Goal: Task Accomplishment & Management: Manage account settings

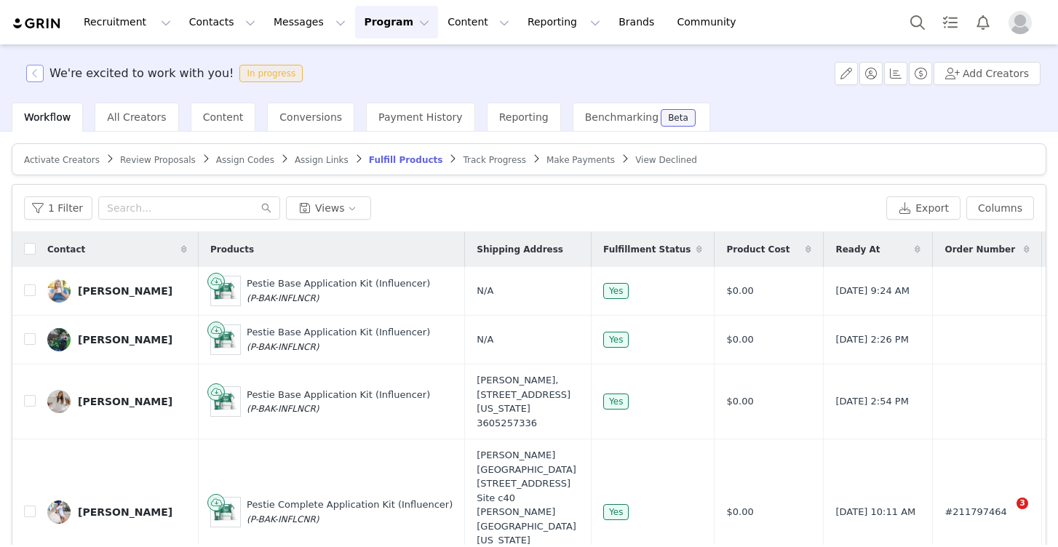
click at [33, 66] on button "button" at bounding box center [34, 73] width 17 height 17
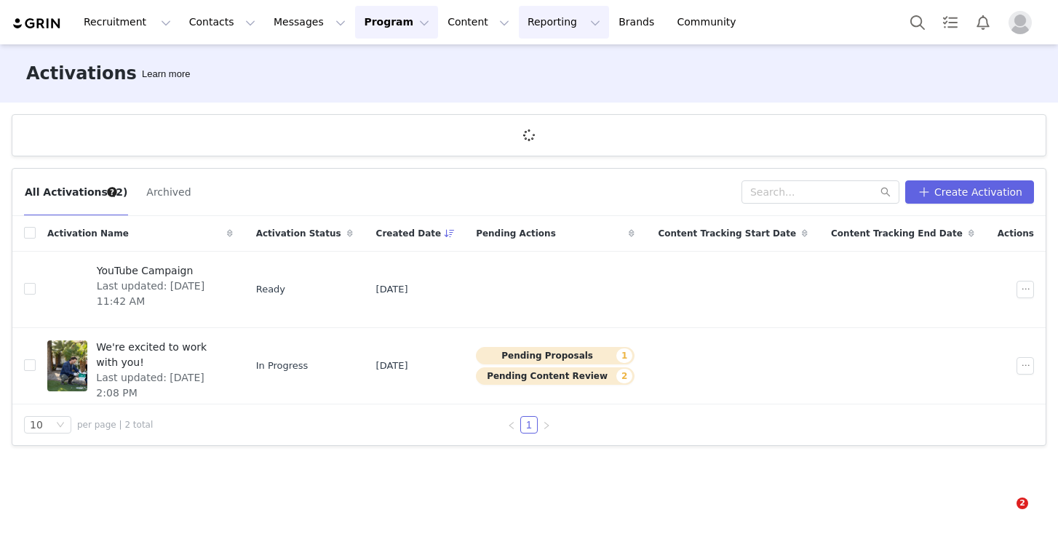
click at [543, 21] on button "Reporting Reporting" at bounding box center [564, 22] width 90 height 33
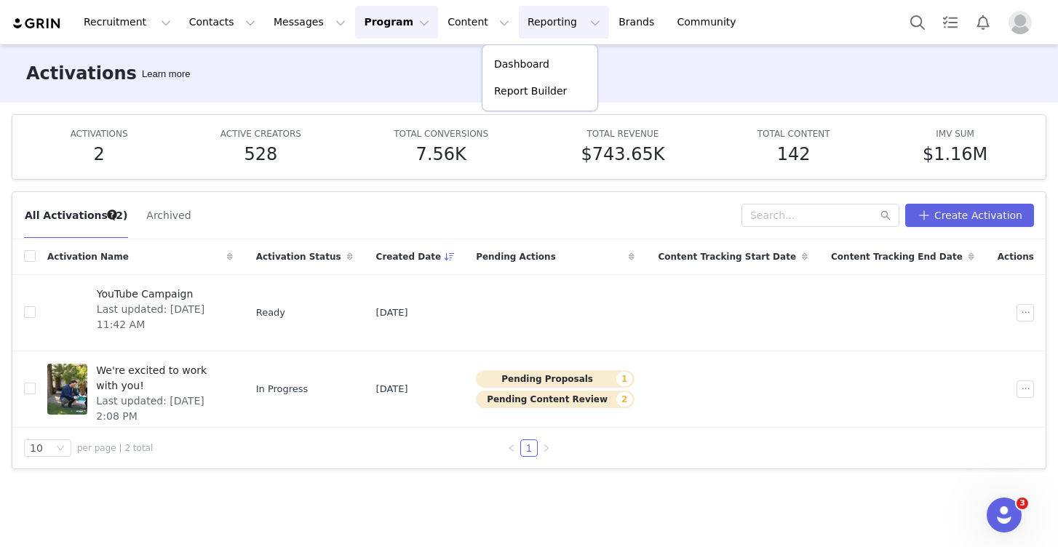
click at [646, 81] on div "Activations Learn more" at bounding box center [529, 73] width 1058 height 58
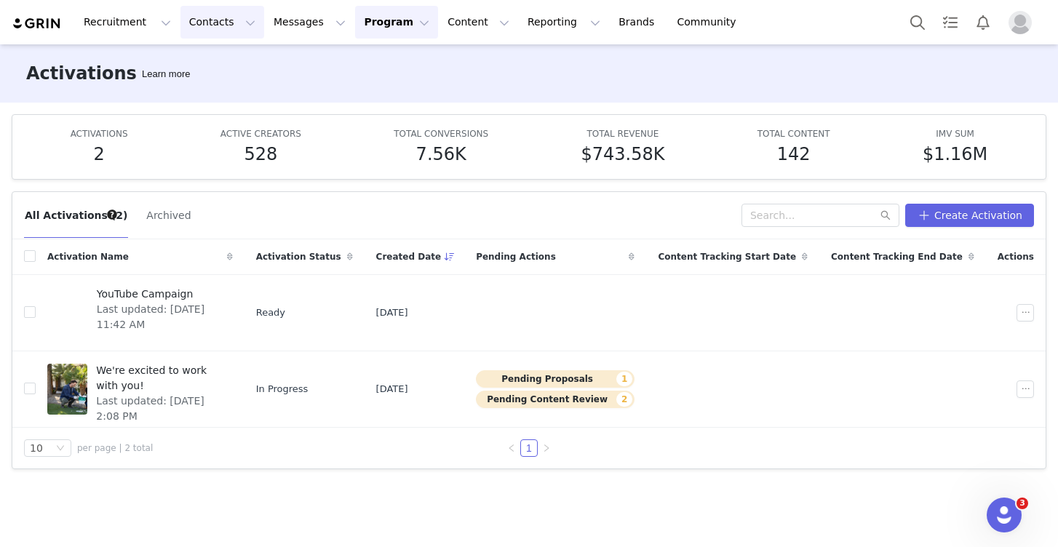
click at [210, 17] on button "Contacts Contacts" at bounding box center [222, 22] width 84 height 33
click at [220, 64] on p "Creators" at bounding box center [204, 64] width 44 height 15
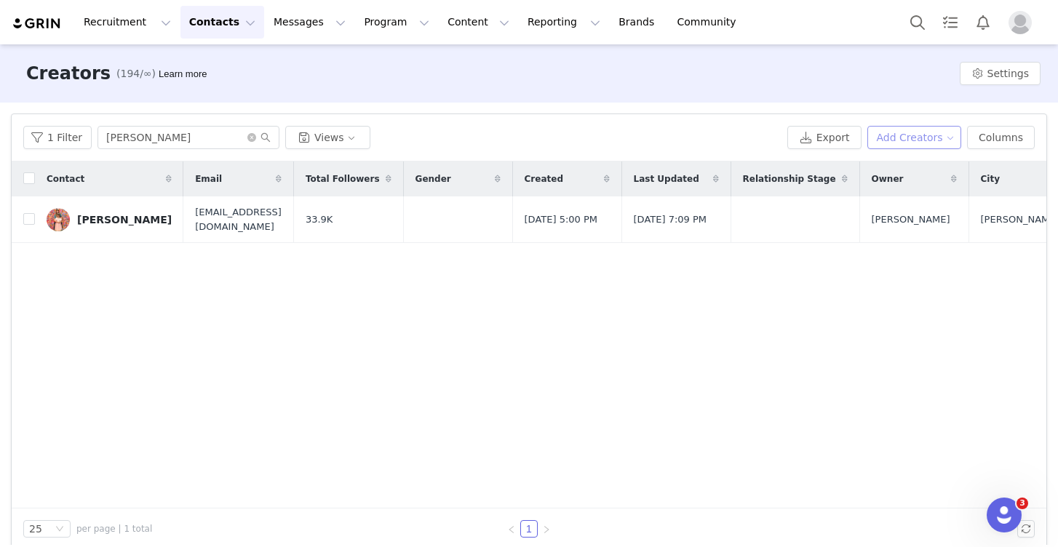
click at [935, 132] on button "Add Creators" at bounding box center [914, 137] width 95 height 23
click at [925, 170] on span "Add a Creator" at bounding box center [917, 167] width 71 height 16
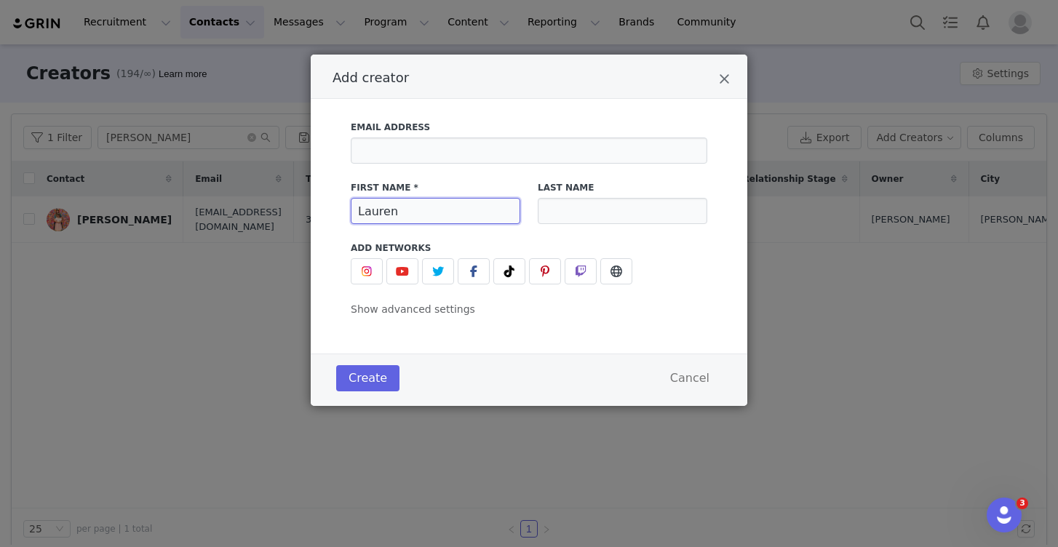
type input "Lauren"
click at [533, 206] on div "Last Name" at bounding box center [622, 202] width 187 height 60
type input "Miranda"
click at [365, 266] on img "Add creator" at bounding box center [367, 272] width 12 height 12
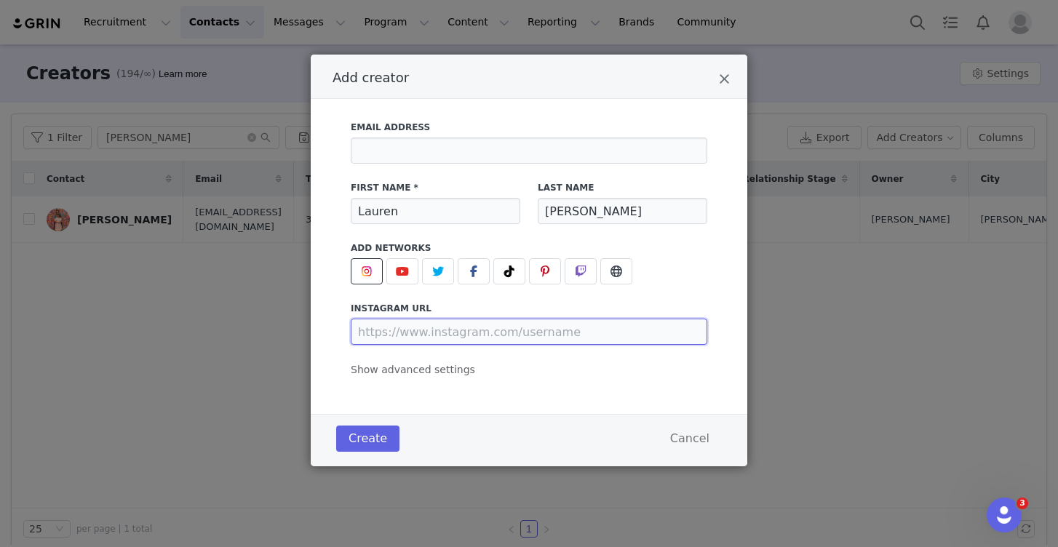
drag, startPoint x: 440, startPoint y: 334, endPoint x: 325, endPoint y: 115, distance: 247.4
paste input "https://www.instagram.com/laurenkellymiranda/"
type input "https://www.instagram.com/laurenkellymiranda/"
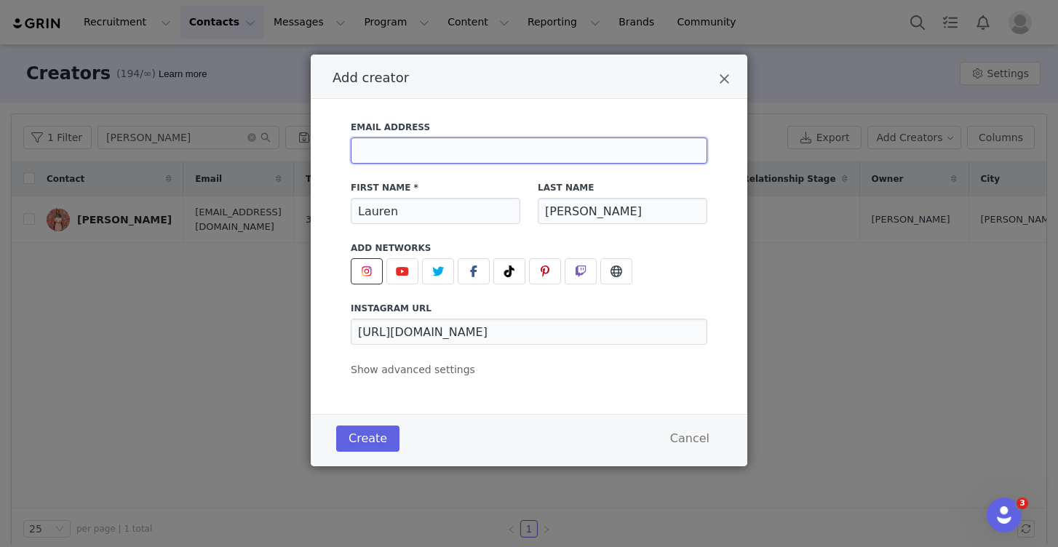
paste input "laurenlebouef18@gmail.com"
type input "laurenlebouef18@gmail.com"
click at [367, 450] on button "Create" at bounding box center [367, 439] width 63 height 26
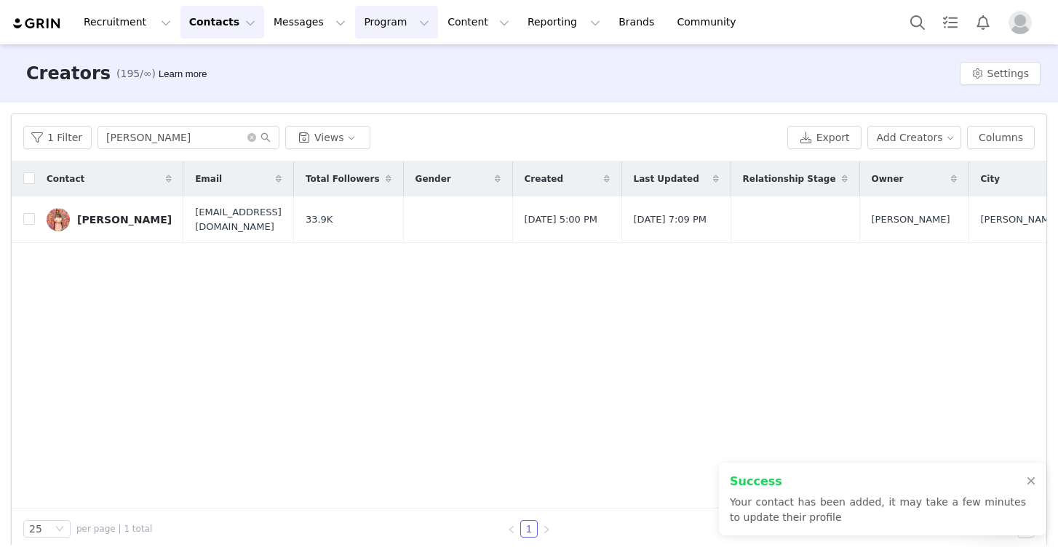
click at [378, 36] on button "Program Program" at bounding box center [396, 22] width 83 height 33
click at [375, 56] on link "Activations" at bounding box center [390, 64] width 115 height 27
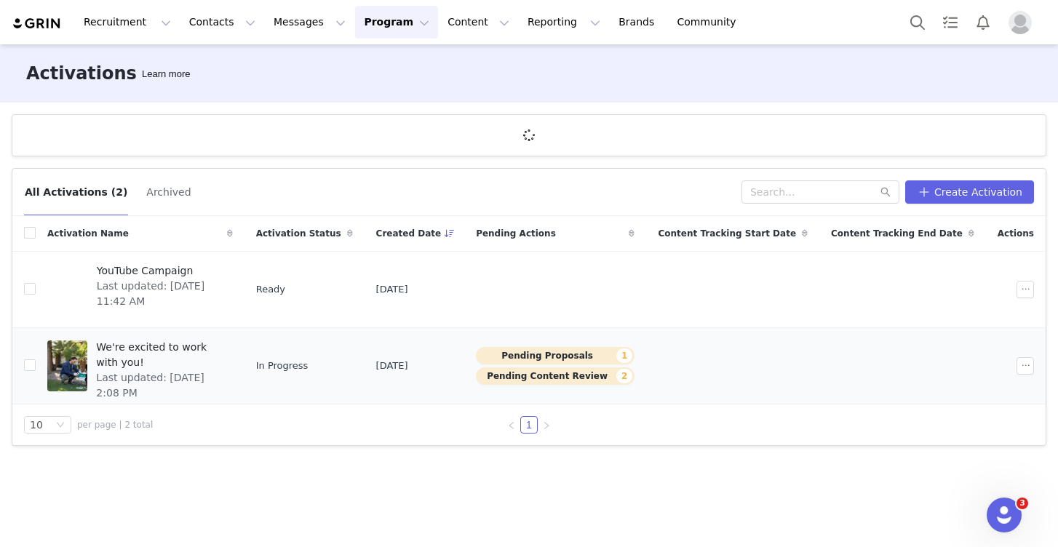
click at [208, 345] on span "We're excited to work with you!" at bounding box center [159, 355] width 127 height 31
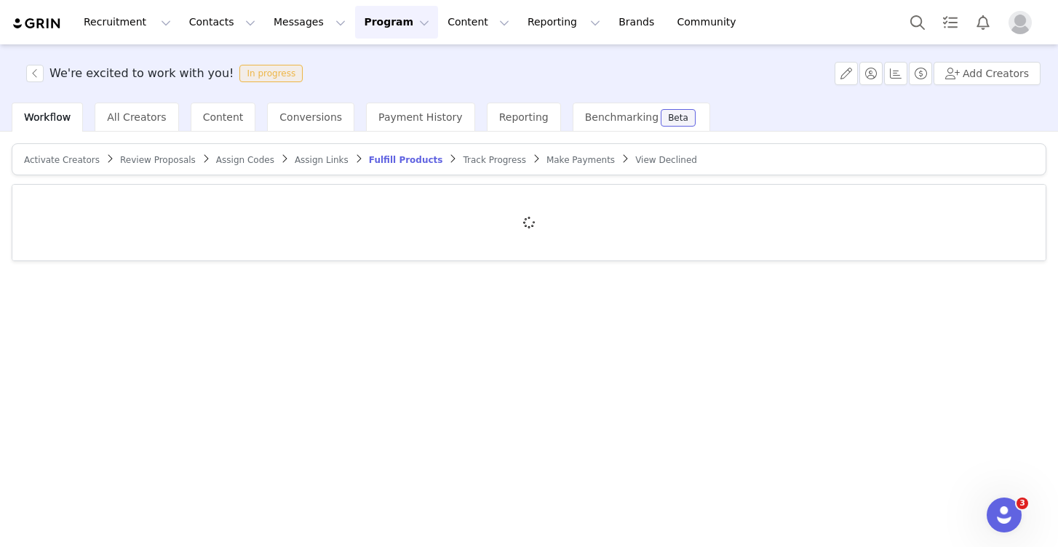
click at [43, 173] on article "Activate Creators Review Proposals Assign Codes Assign Links Fulfill Products T…" at bounding box center [529, 159] width 1035 height 32
click at [46, 172] on article "Activate Creators Review Proposals Assign Codes Assign Links Fulfill Products T…" at bounding box center [529, 159] width 1035 height 32
click at [47, 169] on article "Activate Creators Review Proposals Assign Codes Assign Links Fulfill Products T…" at bounding box center [529, 159] width 1035 height 32
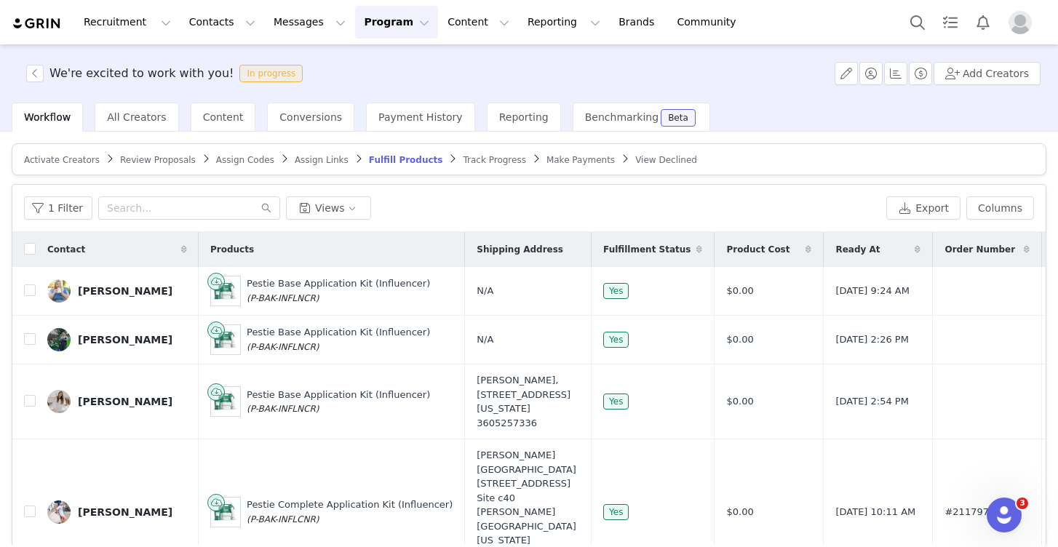
click at [49, 166] on article "Activate Creators Review Proposals Assign Codes Assign Links Fulfill Products T…" at bounding box center [529, 159] width 1035 height 32
click at [49, 163] on span "Activate Creators" at bounding box center [62, 160] width 76 height 10
click at [48, 164] on span "Activate Creators" at bounding box center [62, 160] width 76 height 10
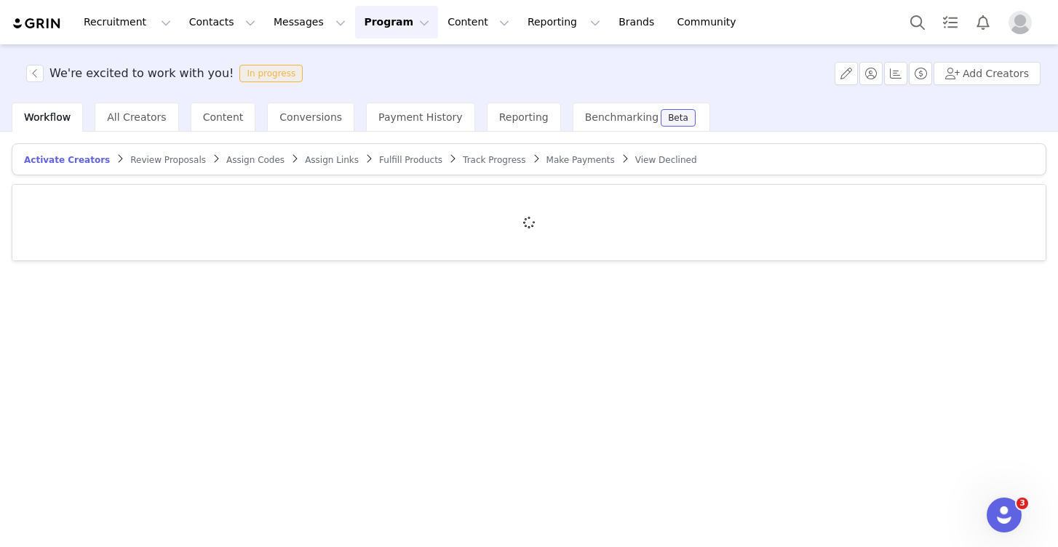
click at [52, 154] on link "Activate Creators" at bounding box center [67, 159] width 86 height 11
click at [52, 161] on span "Activate Creators" at bounding box center [67, 160] width 86 height 10
click at [1008, 73] on button "Add Creators" at bounding box center [987, 73] width 107 height 23
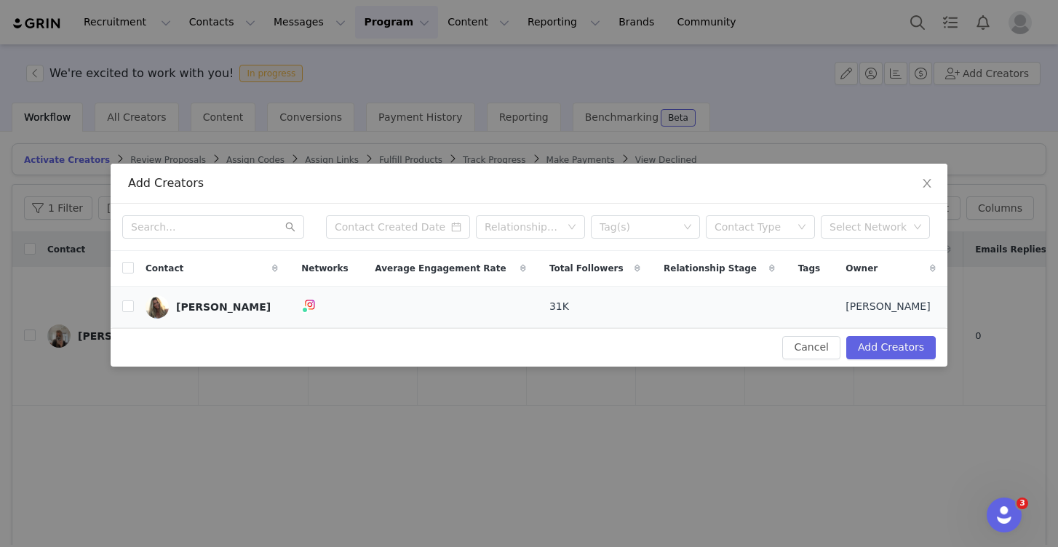
click at [135, 302] on td "Lauren Miranda" at bounding box center [212, 306] width 156 height 41
click at [132, 302] on input "checkbox" at bounding box center [128, 307] width 12 height 12
checkbox input "true"
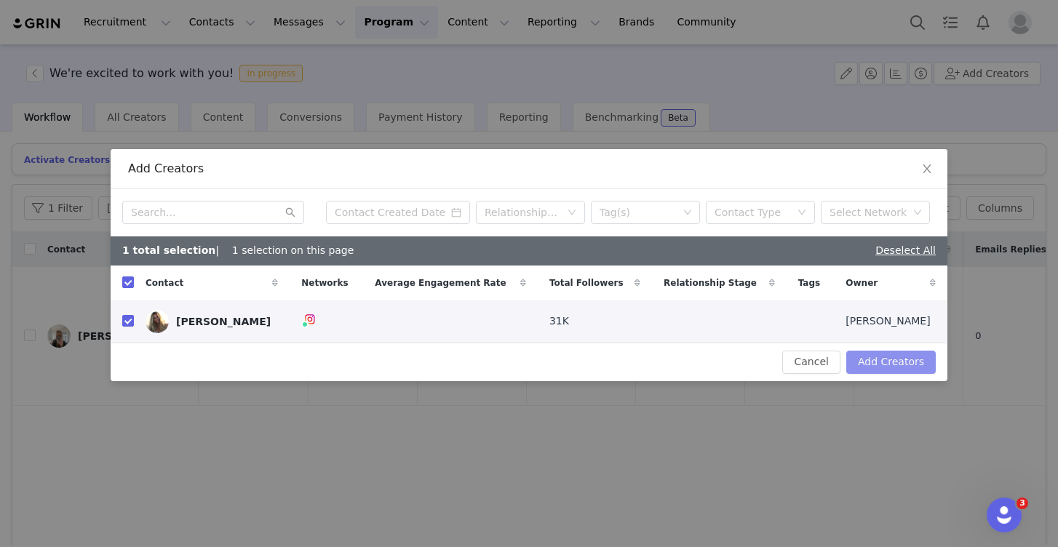
click at [906, 360] on button "Add Creators" at bounding box center [891, 362] width 90 height 23
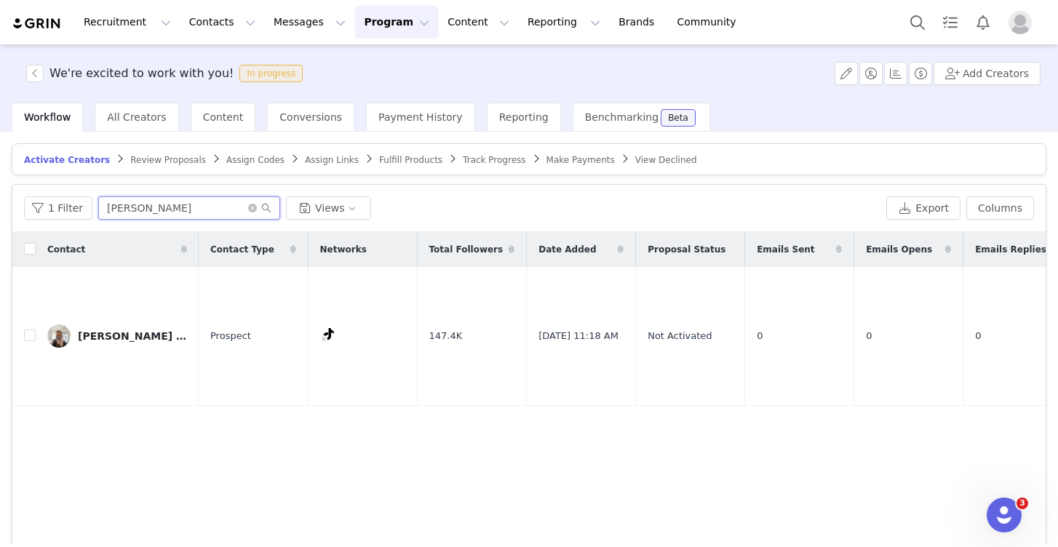
click at [187, 207] on input "[PERSON_NAME]" at bounding box center [189, 207] width 182 height 23
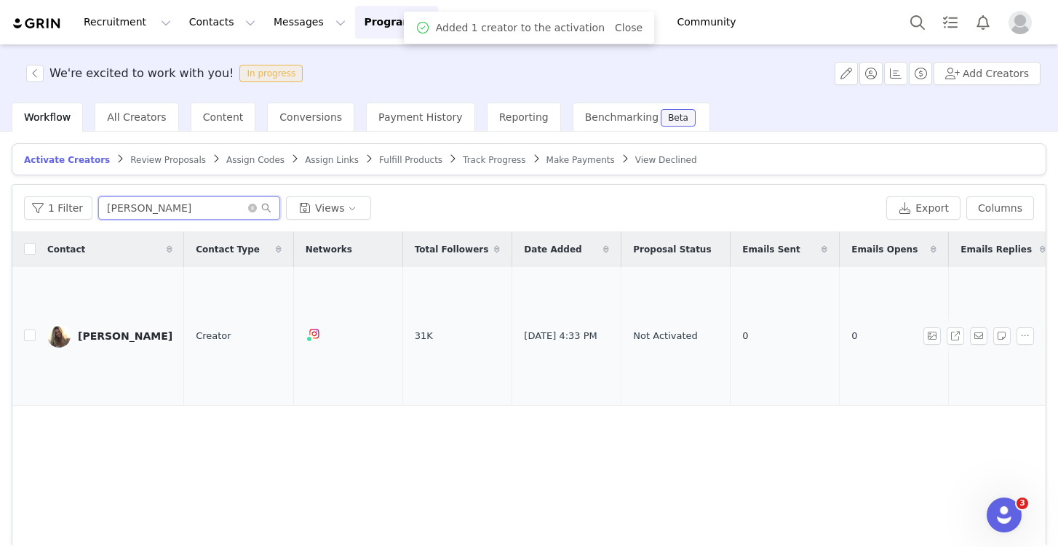
type input "Lauren mi"
click at [100, 330] on div "Lauren Miranda" at bounding box center [125, 336] width 95 height 12
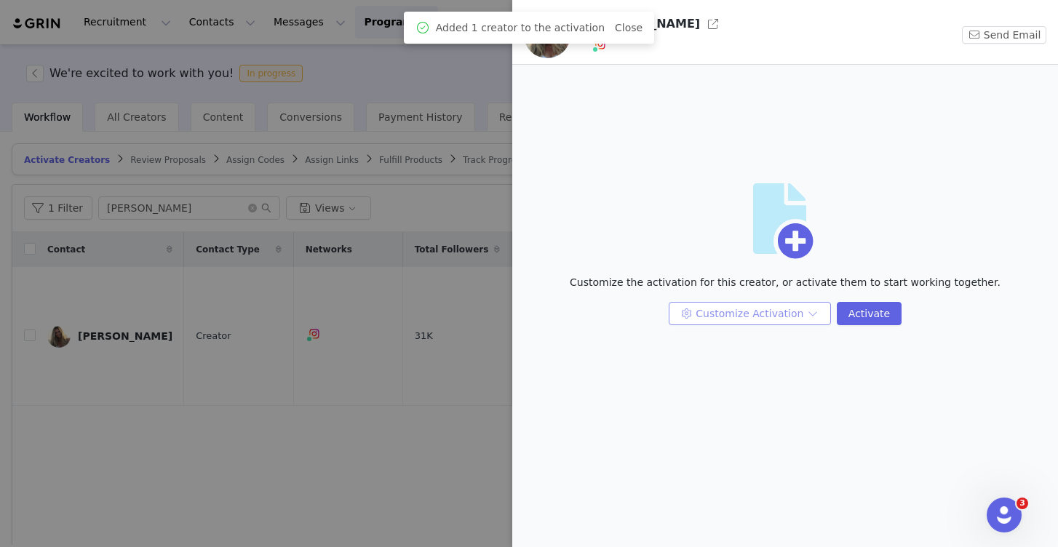
click at [806, 324] on button "Customize Activation" at bounding box center [750, 313] width 162 height 23
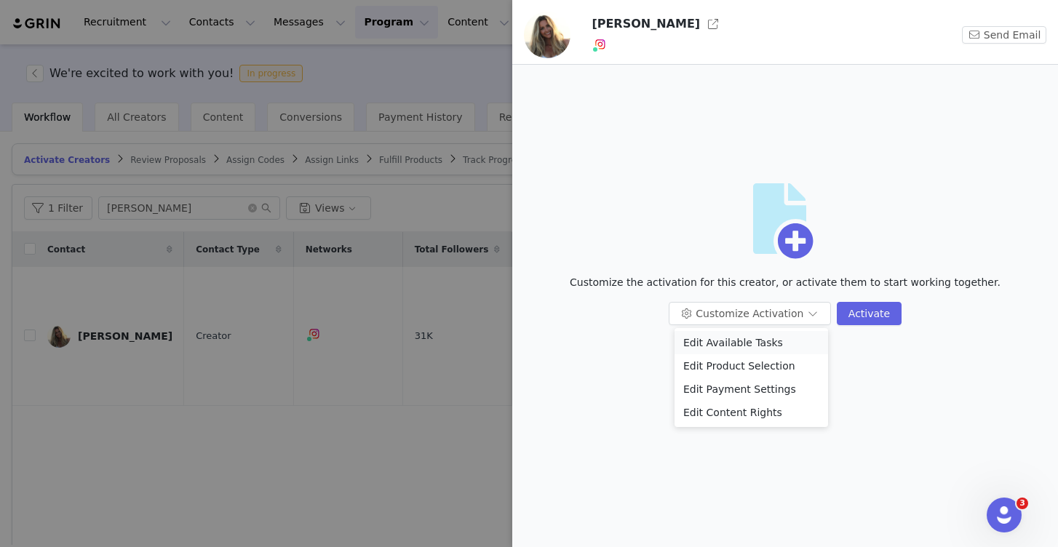
click at [794, 338] on li "Edit Available Tasks" at bounding box center [752, 342] width 154 height 23
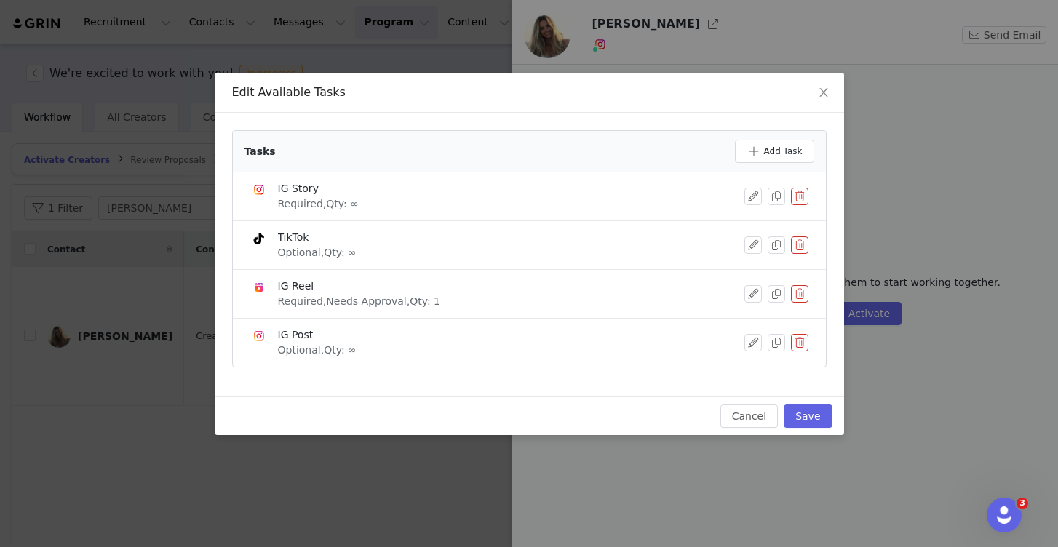
click at [800, 242] on button "button" at bounding box center [799, 244] width 17 height 17
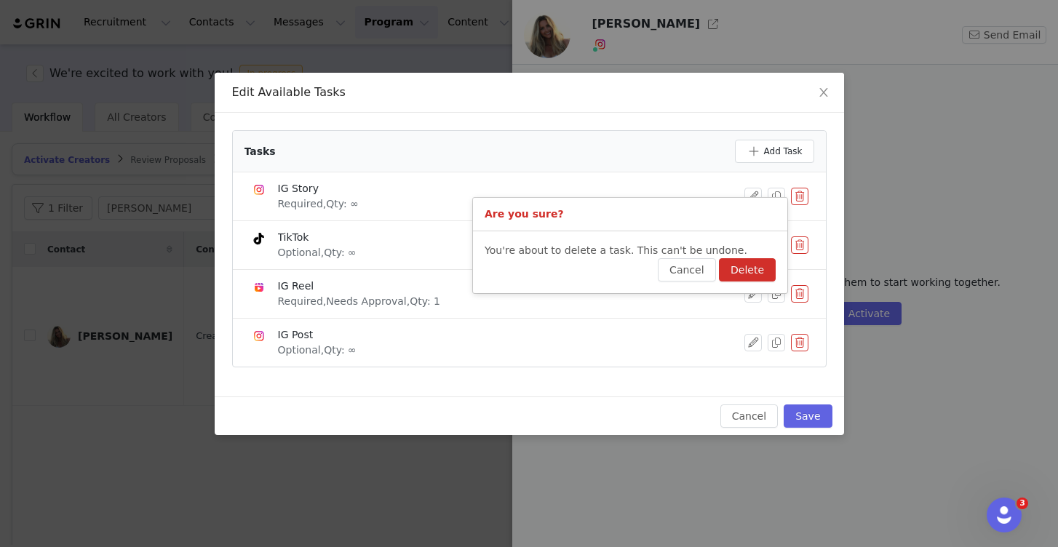
click at [761, 269] on button "Delete" at bounding box center [747, 269] width 57 height 23
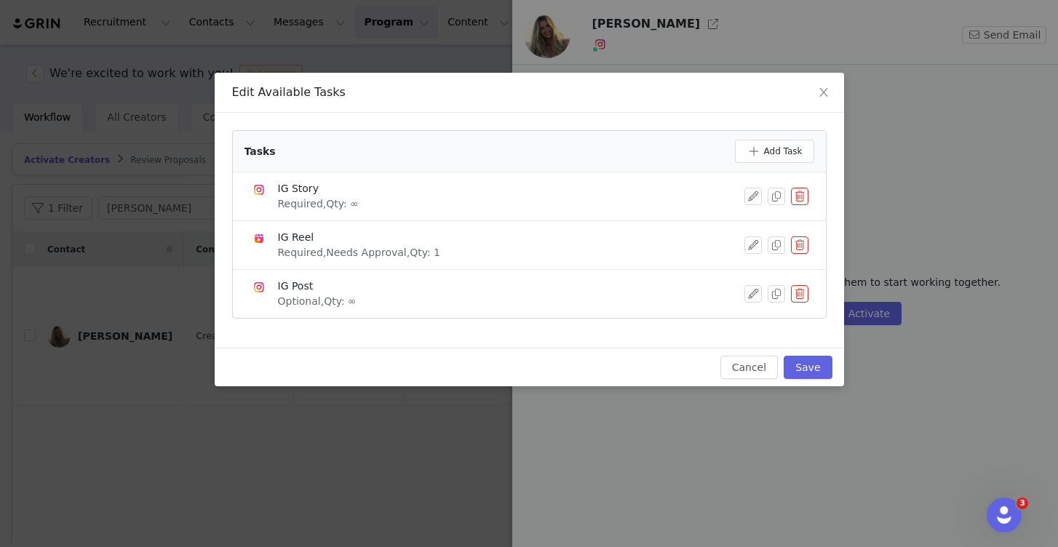
click at [791, 203] on button "button" at bounding box center [799, 196] width 17 height 17
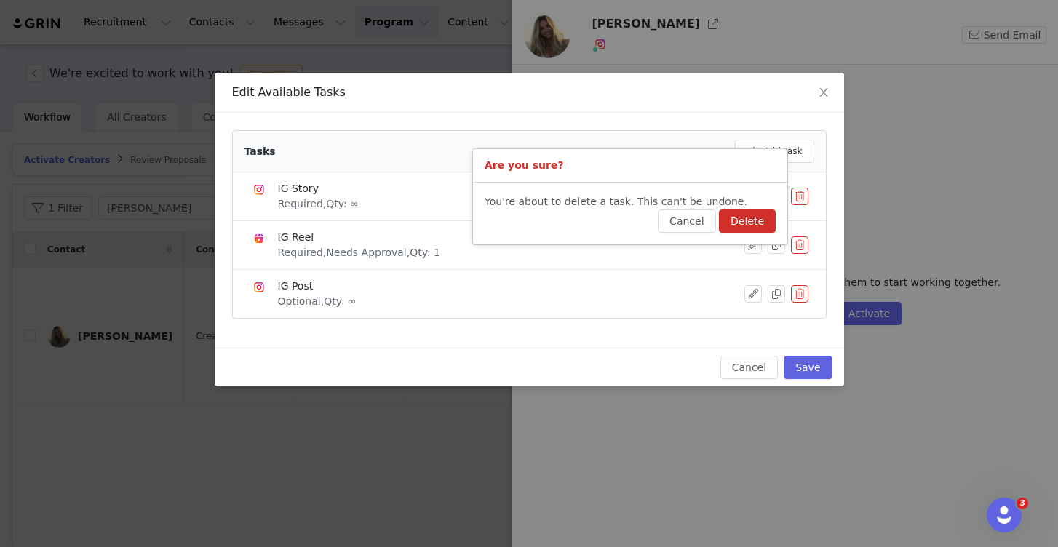
click at [741, 221] on button "Delete" at bounding box center [747, 221] width 57 height 23
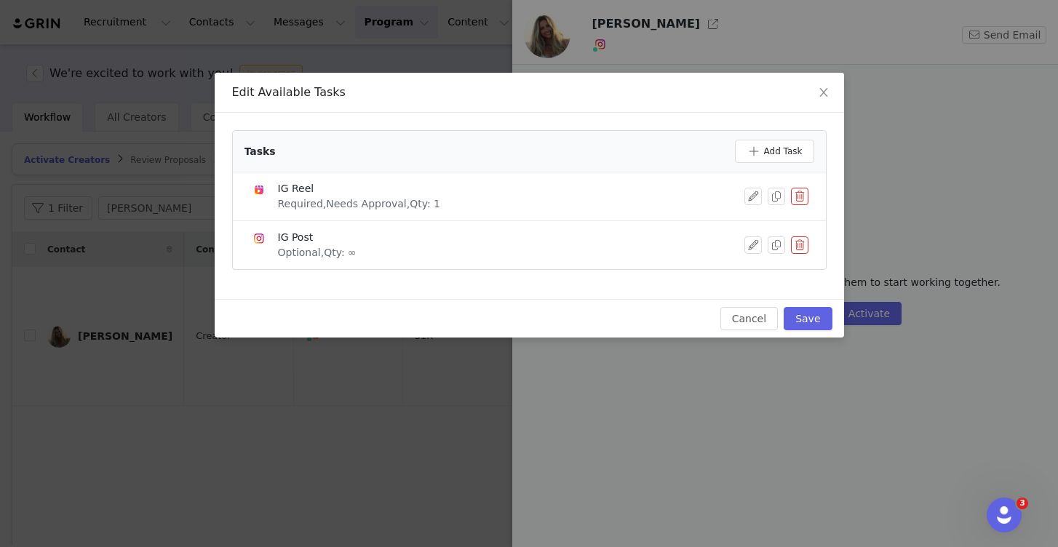
click at [798, 253] on button "button" at bounding box center [799, 244] width 17 height 17
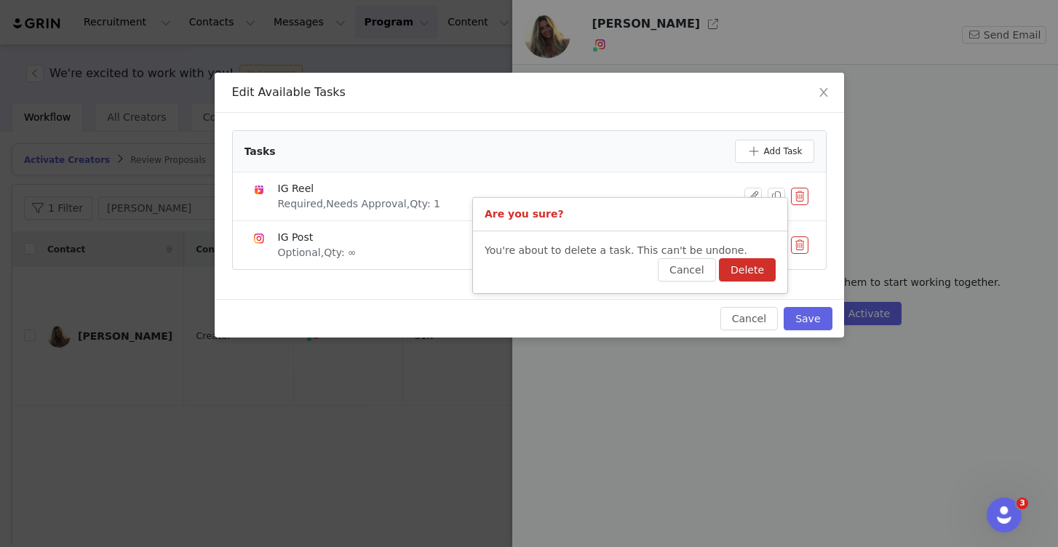
click at [751, 261] on button "Delete" at bounding box center [747, 269] width 57 height 23
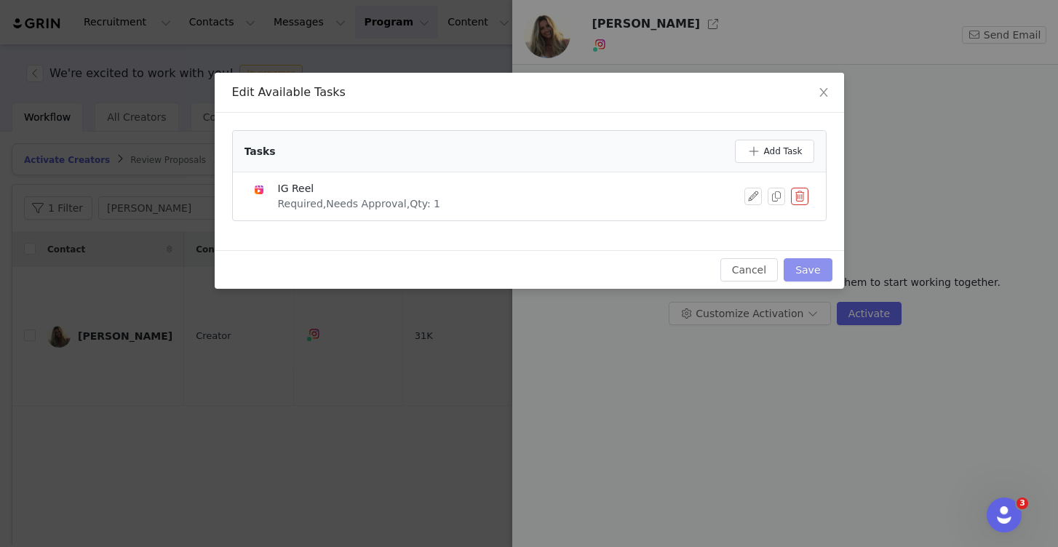
click at [807, 267] on button "Save" at bounding box center [808, 269] width 48 height 23
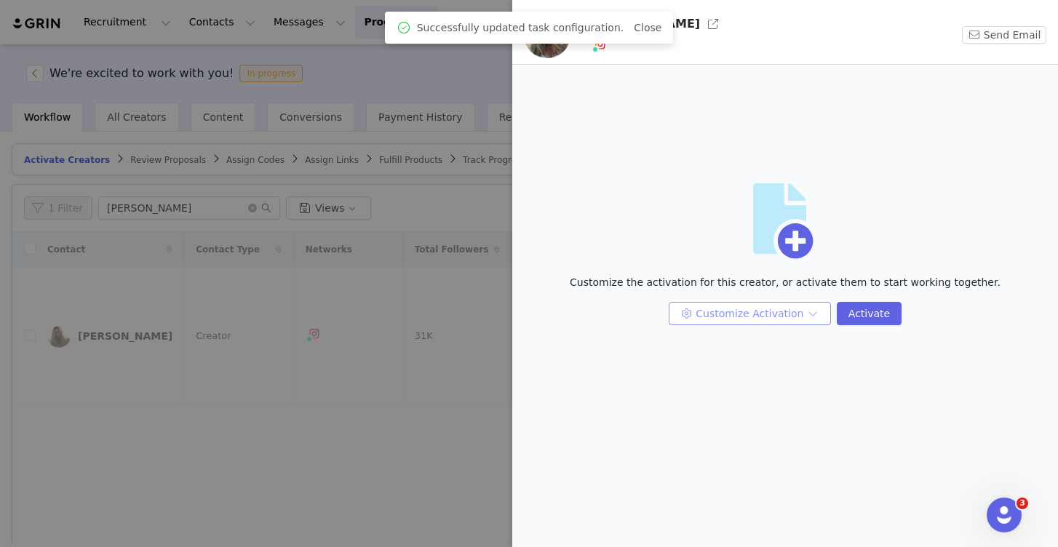
click at [790, 307] on button "Customize Activation" at bounding box center [750, 313] width 162 height 23
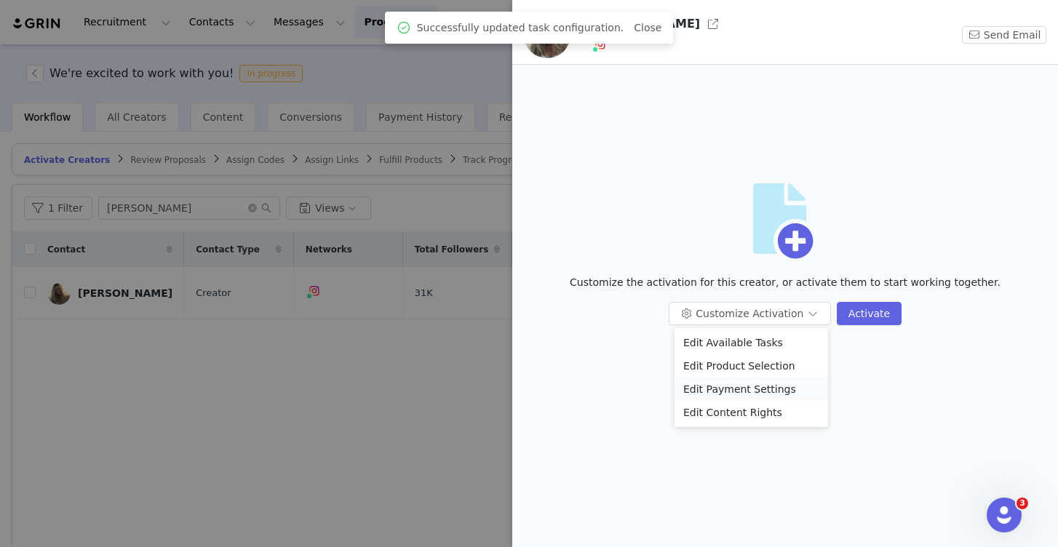
click at [760, 389] on li "Edit Payment Settings" at bounding box center [752, 389] width 154 height 23
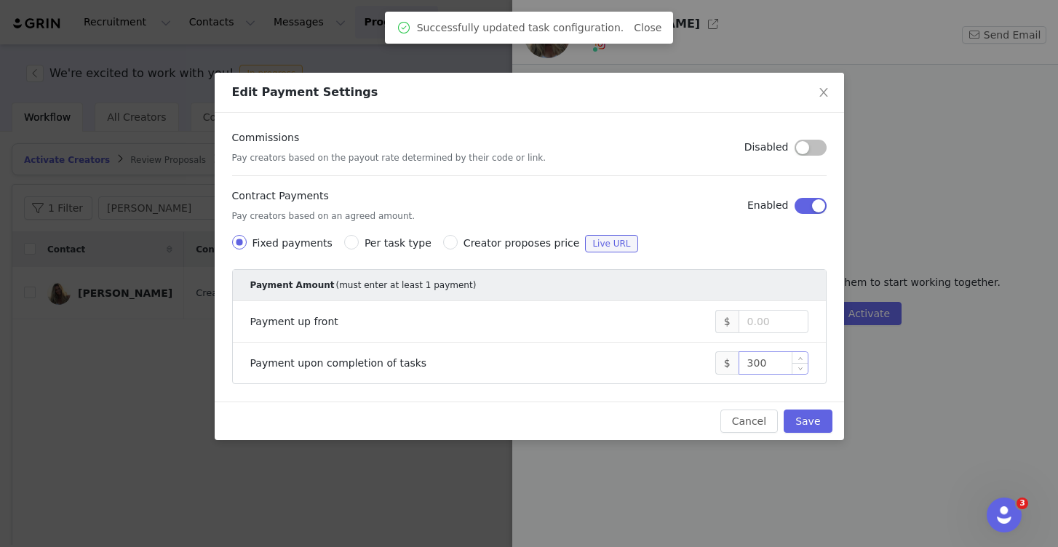
click at [758, 362] on input "300" at bounding box center [773, 363] width 68 height 22
type input "350"
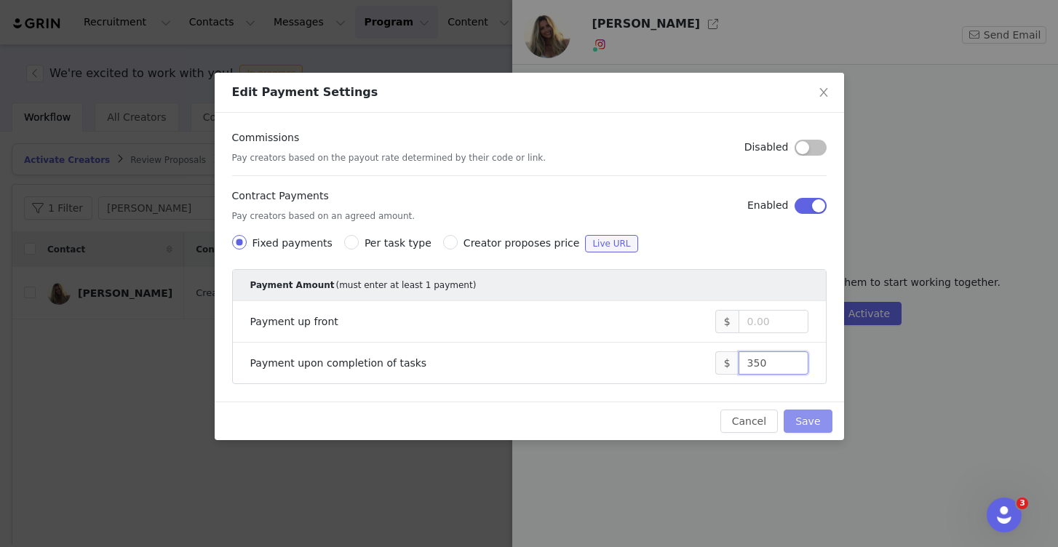
click at [792, 413] on button "Save" at bounding box center [808, 421] width 48 height 23
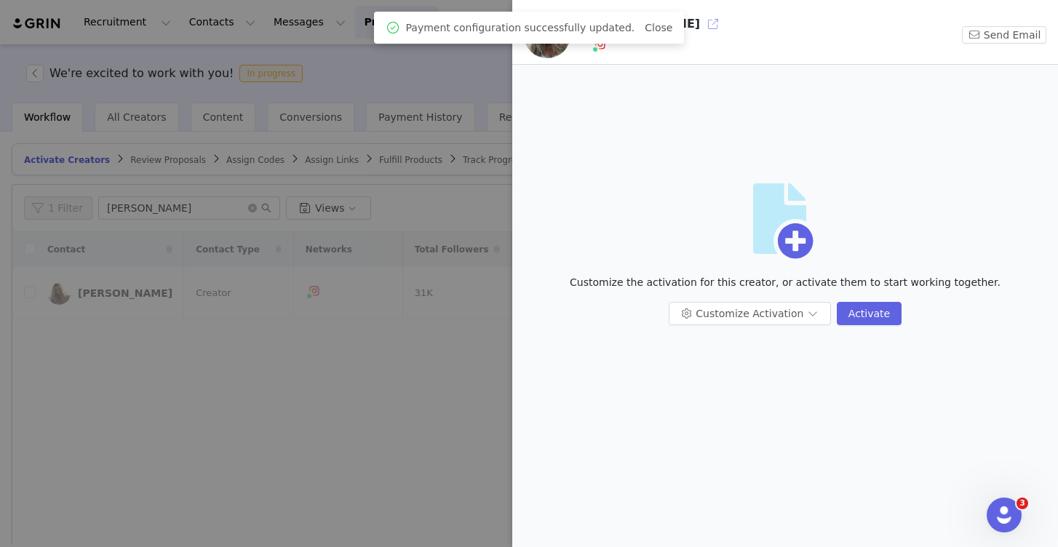
click at [701, 27] on button "button" at bounding box center [712, 23] width 23 height 23
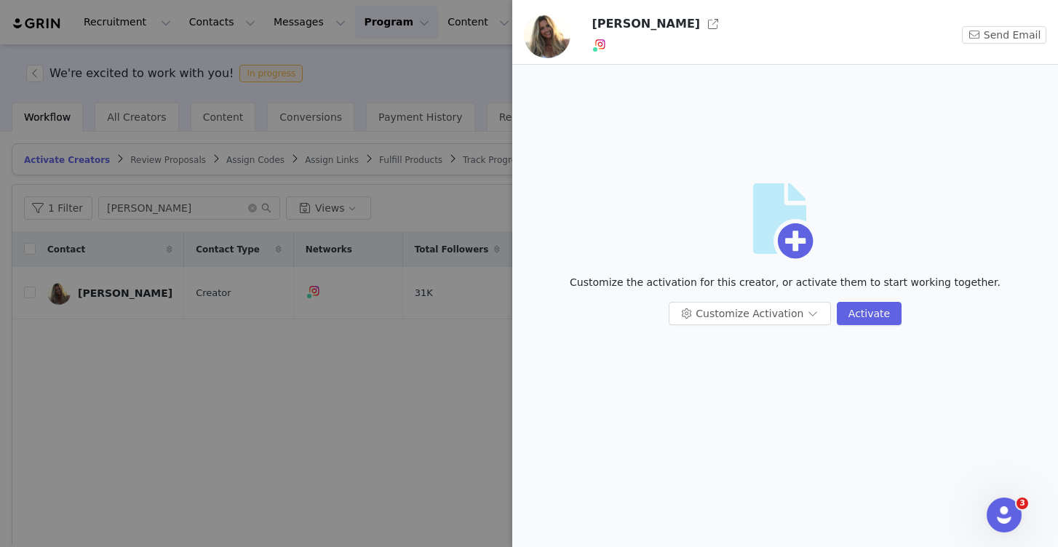
click at [75, 79] on div at bounding box center [529, 273] width 1058 height 547
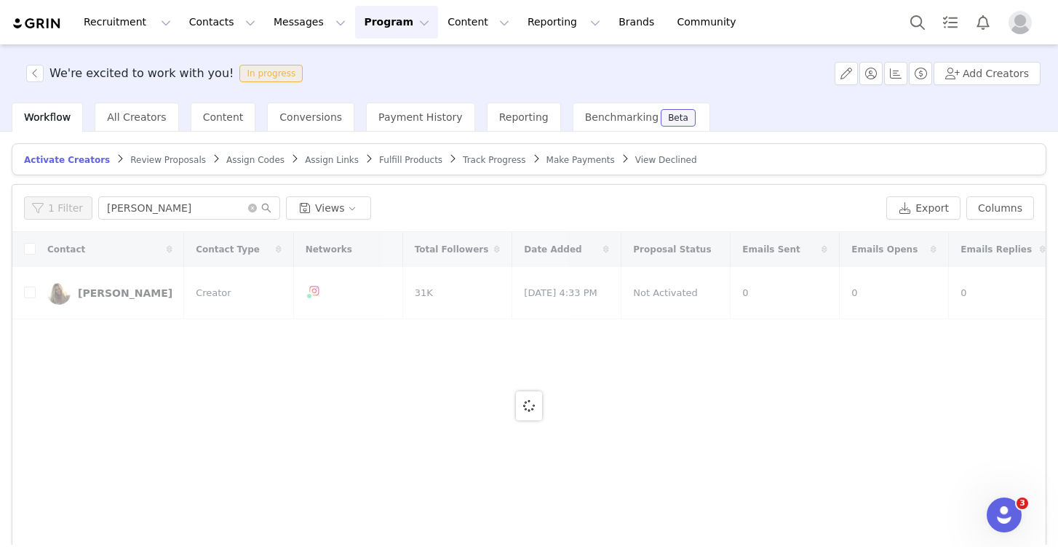
click at [1057, 71] on div at bounding box center [1058, 273] width 0 height 547
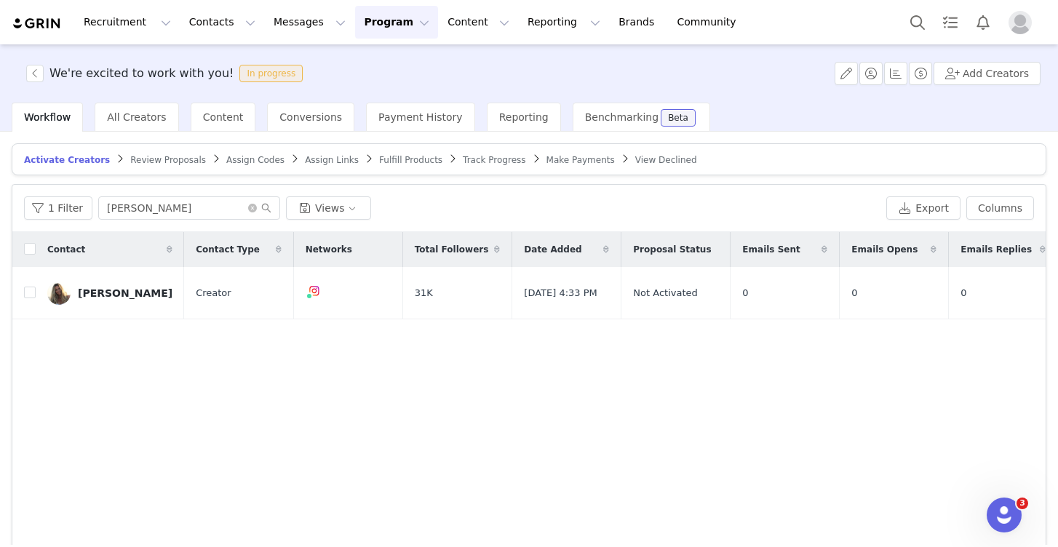
click at [40, 71] on button "button" at bounding box center [34, 73] width 17 height 17
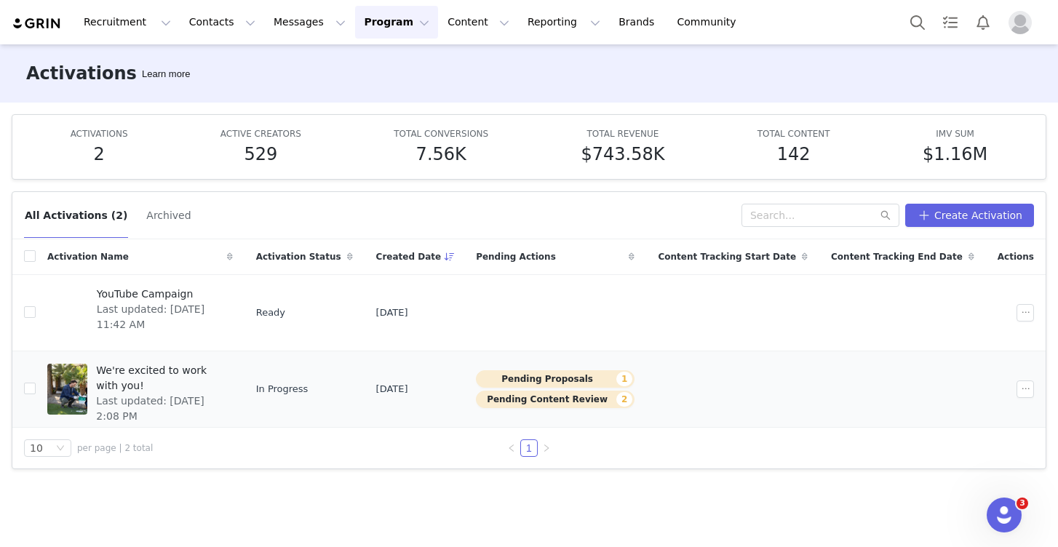
click at [160, 397] on div "We're excited to work with you! Last updated: Sep 30, 2025 2:08 PM" at bounding box center [159, 389] width 145 height 58
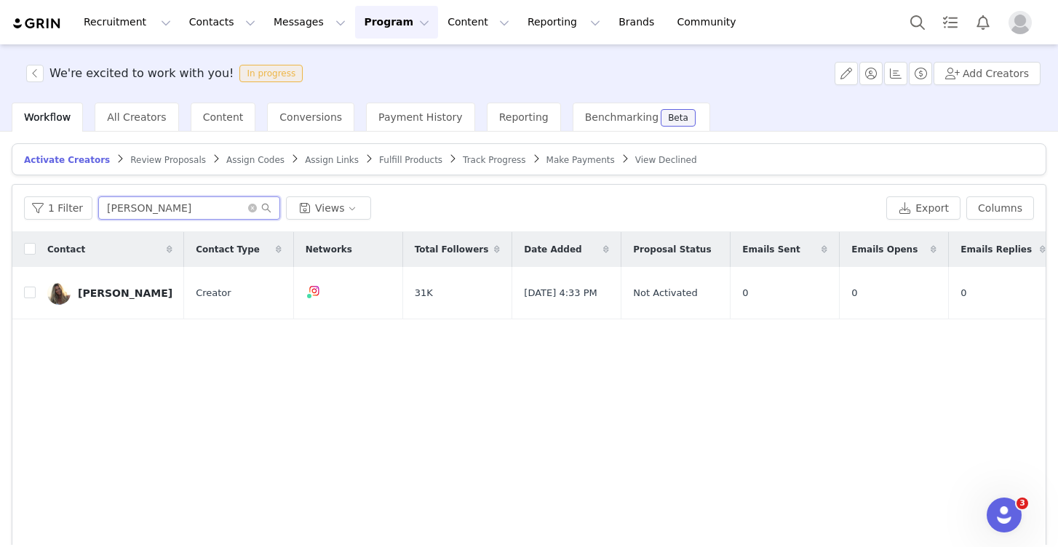
click at [242, 212] on input "Lauren mi" at bounding box center [189, 207] width 182 height 23
click at [248, 212] on span at bounding box center [259, 208] width 23 height 10
click at [248, 211] on icon "icon: close-circle" at bounding box center [252, 208] width 9 height 9
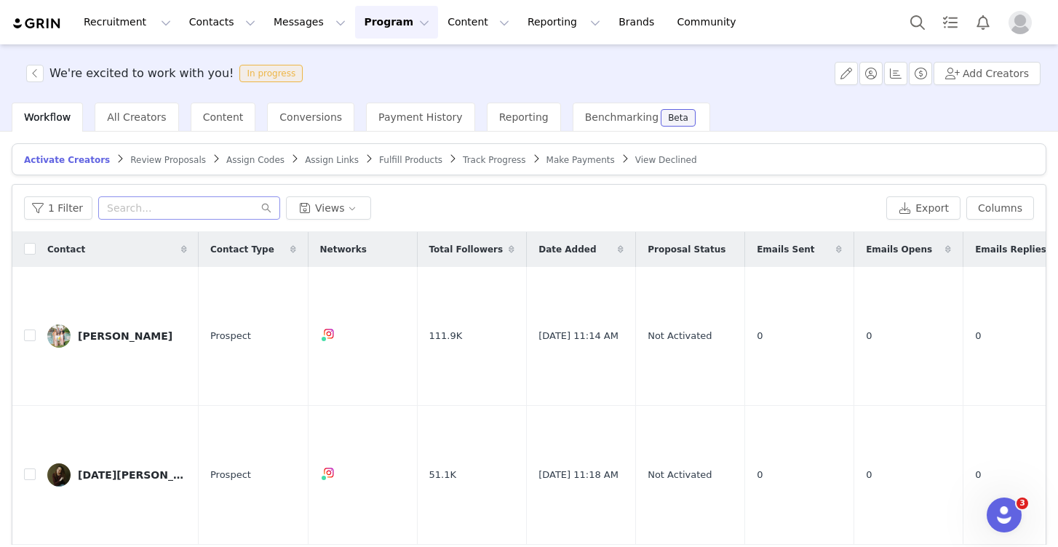
click at [572, 240] on div "Date Added" at bounding box center [581, 249] width 108 height 35
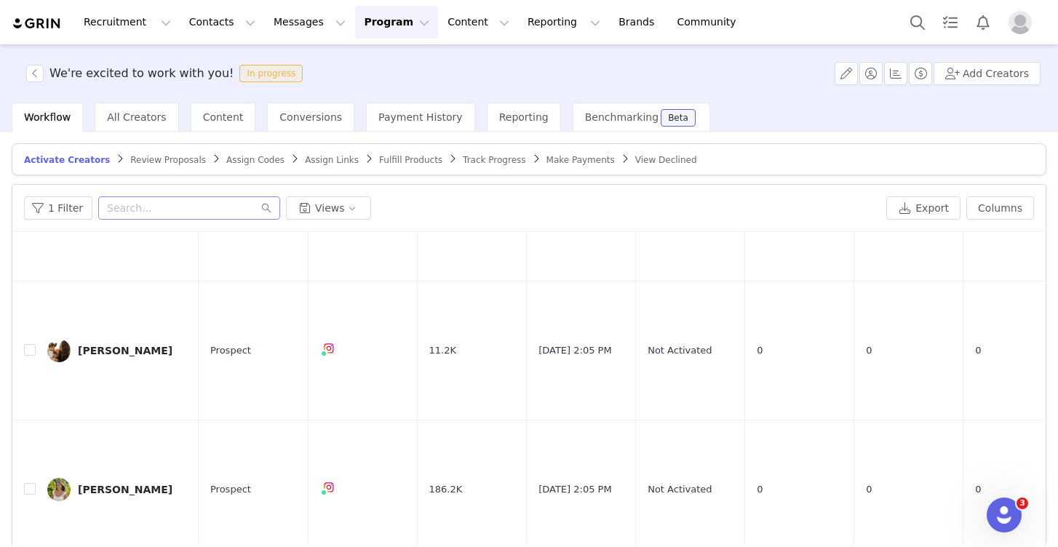
scroll to position [95, 0]
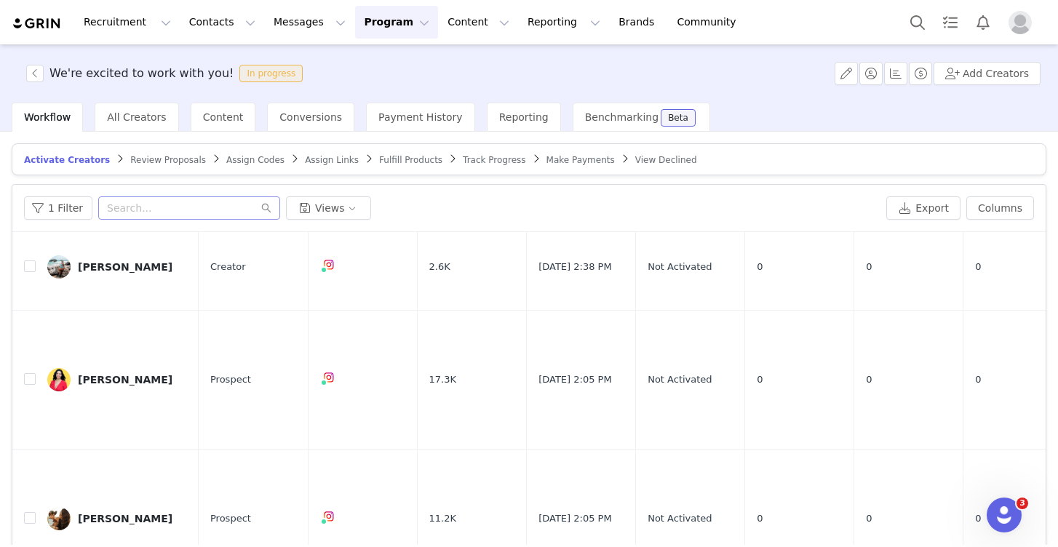
click at [49, 65] on span "We're excited to work with you! In progress" at bounding box center [167, 73] width 282 height 17
click at [45, 76] on span "We're excited to work with you! In progress" at bounding box center [167, 73] width 282 height 17
click at [44, 76] on span "We're excited to work with you! In progress" at bounding box center [167, 73] width 282 height 17
click at [39, 72] on button "button" at bounding box center [34, 73] width 17 height 17
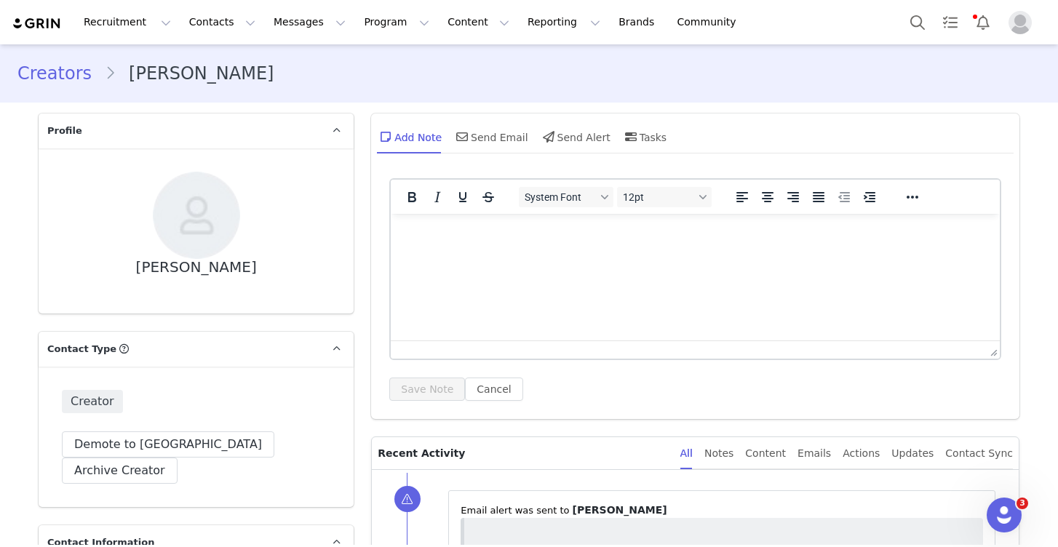
scroll to position [2317, 0]
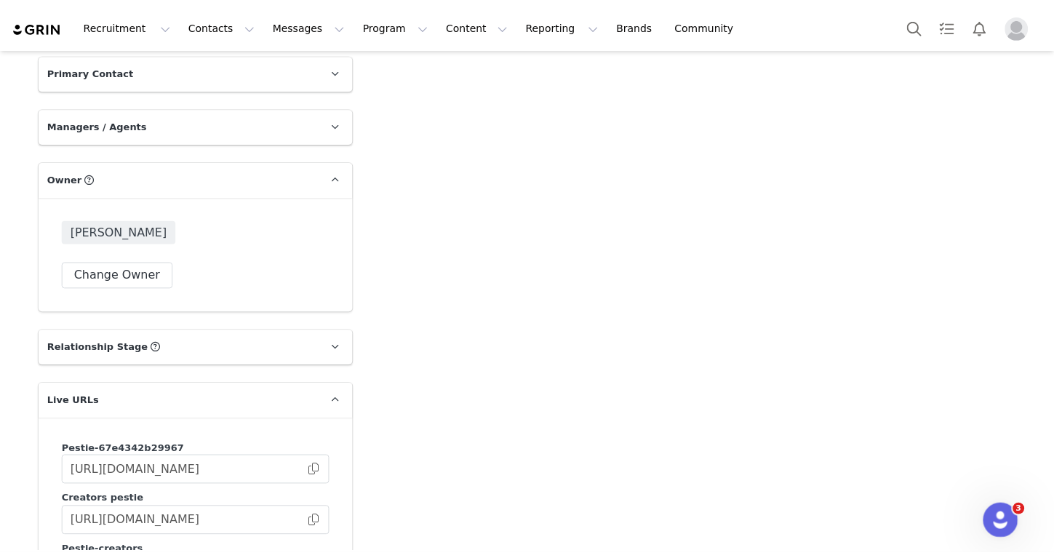
scroll to position [2142, 0]
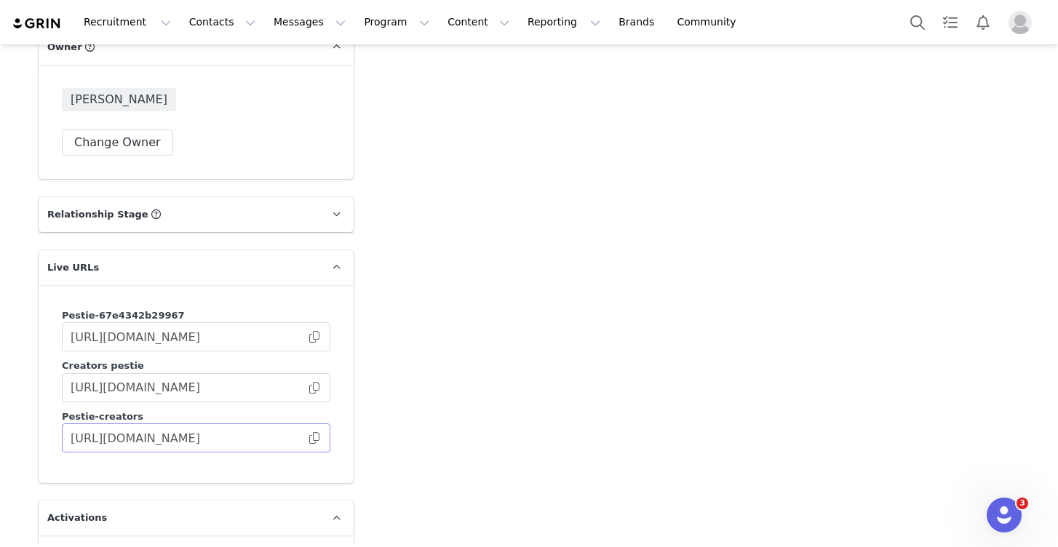
click at [315, 438] on span at bounding box center [314, 438] width 15 height 0
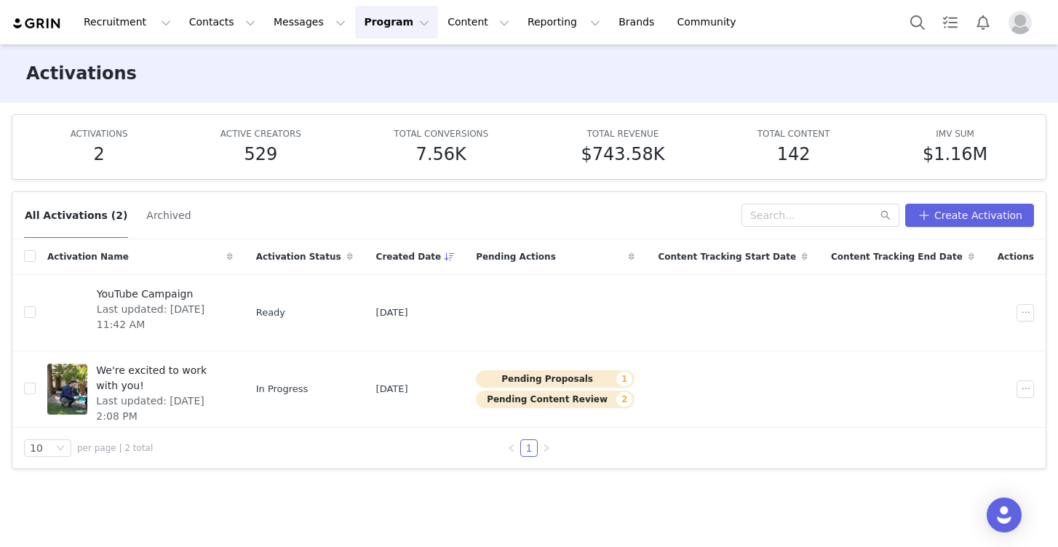
click at [78, 0] on div "Recruitment Recruitment Creator Search Curated Lists Landing Pages Web Extensio…" at bounding box center [529, 22] width 1058 height 44
click at [450, 1] on div "Recruitment Recruitment Creator Search Curated Lists Landing Pages Web Extensio…" at bounding box center [529, 22] width 1058 height 44
click at [450, 0] on div "Recruitment Recruitment Creator Search Curated Lists Landing Pages Web Extensio…" at bounding box center [529, 22] width 1058 height 44
click at [212, 30] on button "Contacts Contacts" at bounding box center [222, 22] width 84 height 33
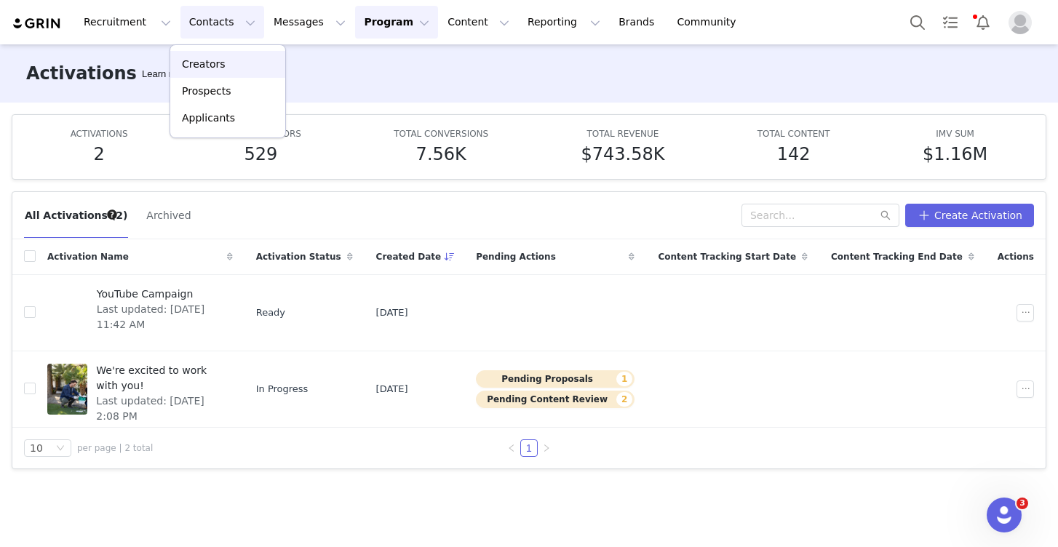
click at [218, 65] on p "Creators" at bounding box center [204, 64] width 44 height 15
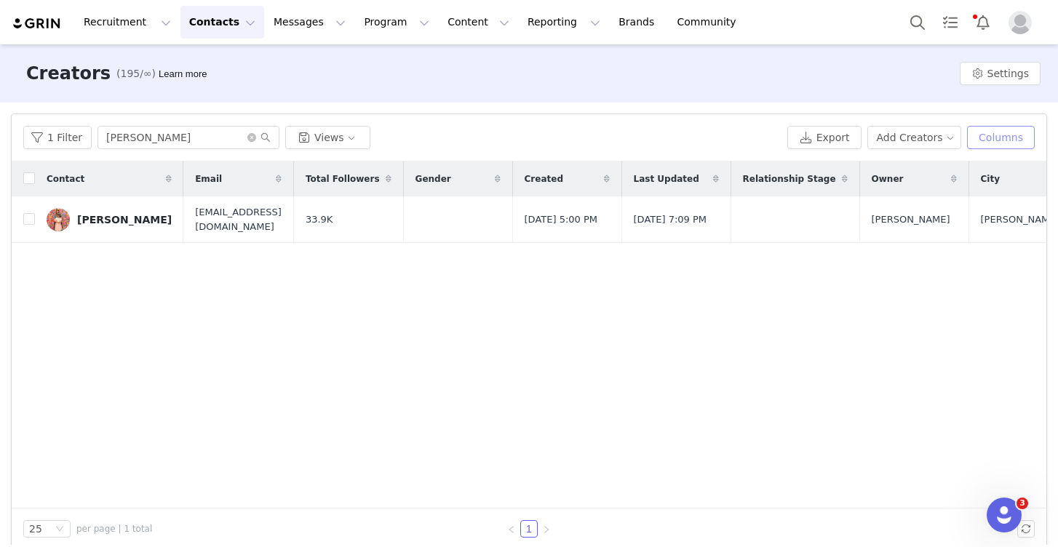
click at [1000, 133] on button "Columns" at bounding box center [1001, 137] width 68 height 23
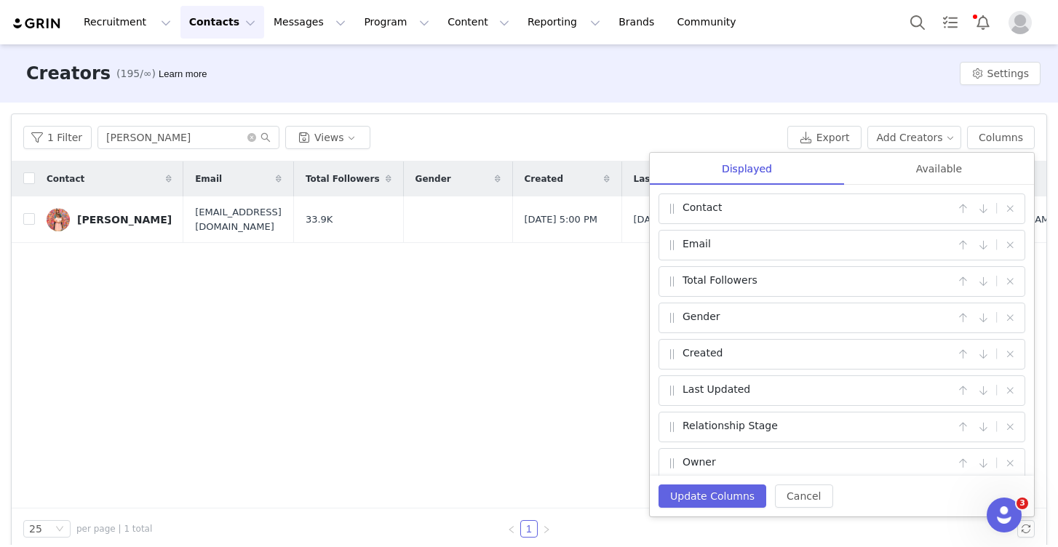
click at [936, 125] on div "1 Filter shelly Views Export Add Creators Columns Displayed Available Contact |…" at bounding box center [529, 137] width 1035 height 47
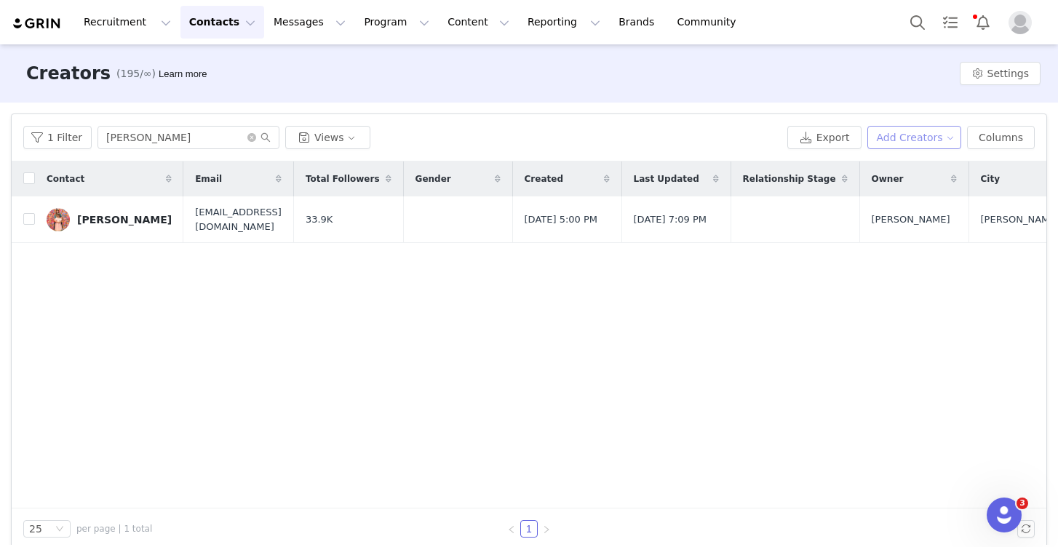
click at [936, 131] on button "Add Creators" at bounding box center [914, 137] width 95 height 23
click at [889, 169] on span "Add a Creator" at bounding box center [917, 167] width 71 height 16
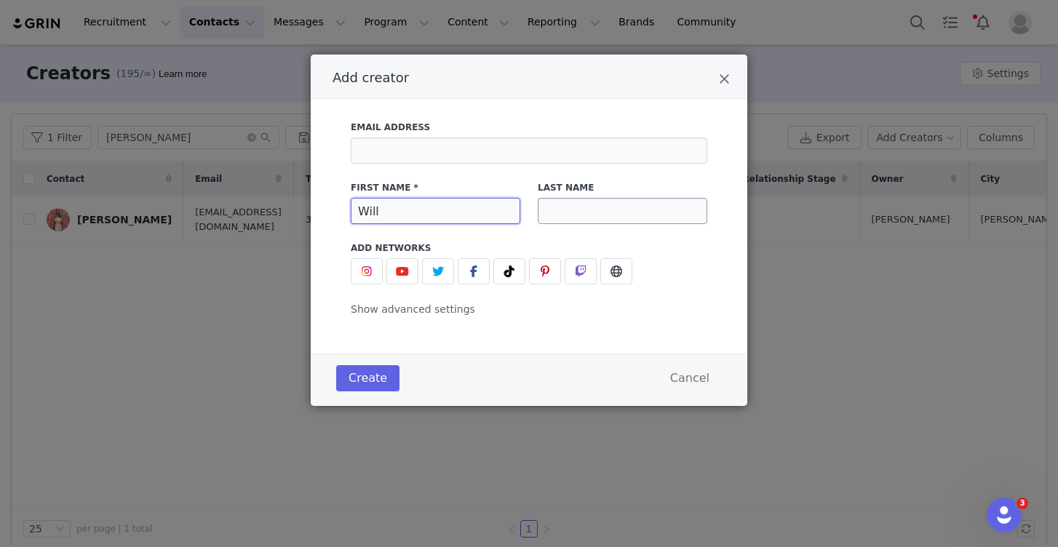
type input "Will"
type input "[PERSON_NAME]"
click at [379, 273] on button "Add creator" at bounding box center [367, 271] width 32 height 26
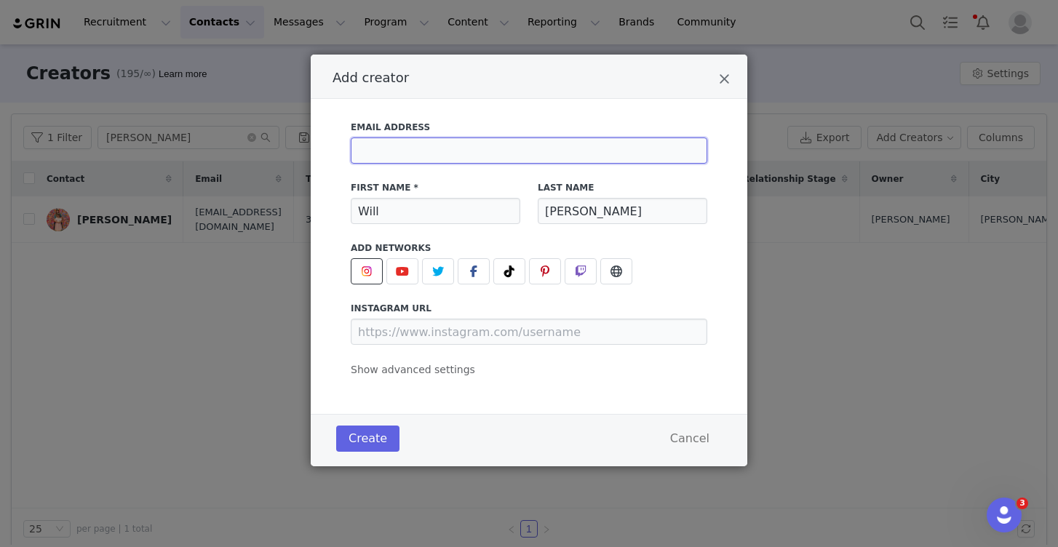
paste input "[EMAIL_ADDRESS][DOMAIN_NAME]"
type input "[EMAIL_ADDRESS][DOMAIN_NAME]"
click at [365, 446] on button "Create" at bounding box center [367, 439] width 63 height 26
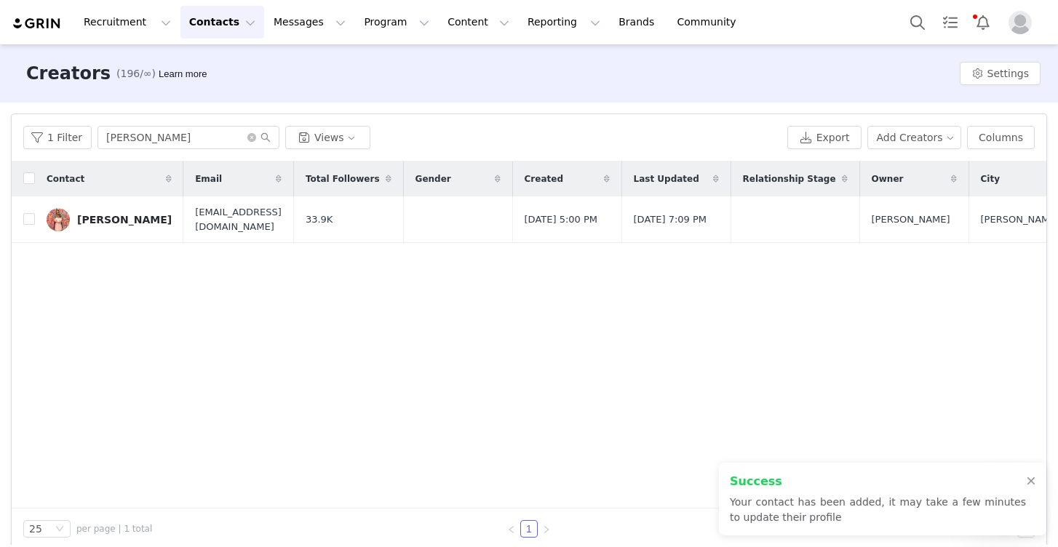
click at [371, 41] on div "Recruitment Recruitment Creator Search Curated Lists Landing Pages Web Extensio…" at bounding box center [529, 22] width 1058 height 44
click at [373, 19] on button "Program Program" at bounding box center [396, 22] width 83 height 33
click at [373, 61] on p "Activations" at bounding box center [372, 64] width 56 height 15
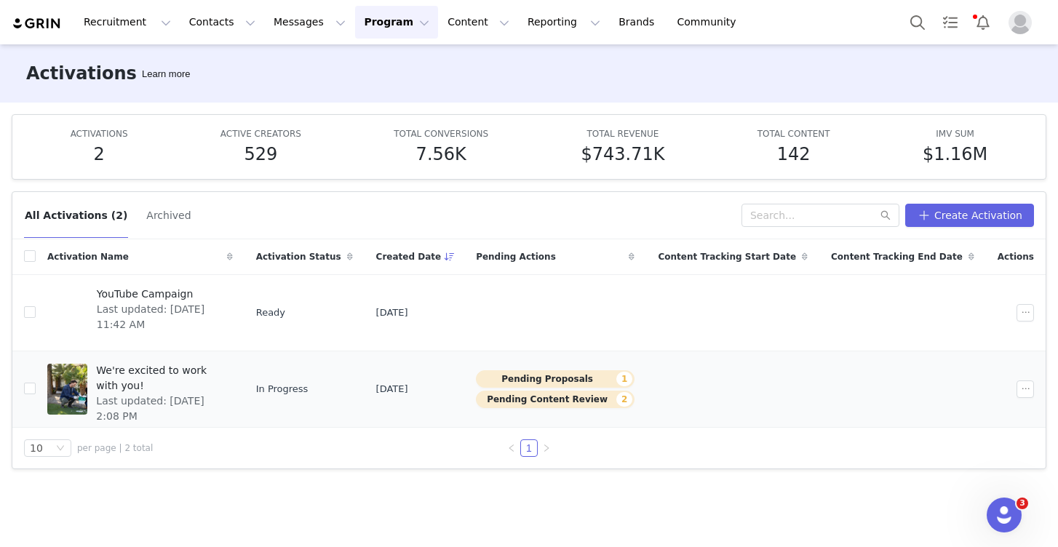
click at [222, 414] on div "We're excited to work with you! Last updated: Sep 30, 2025 2:08 PM" at bounding box center [159, 389] width 145 height 58
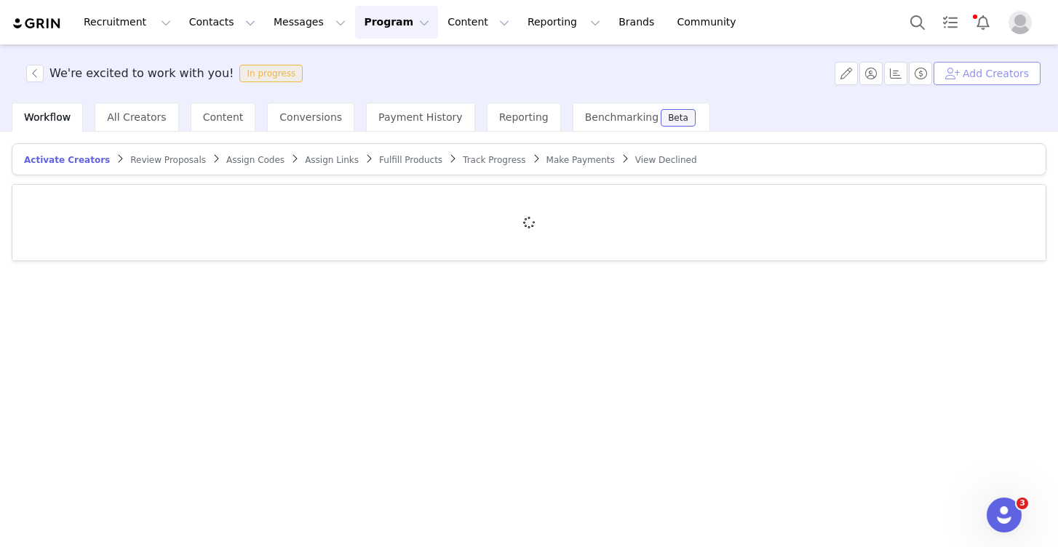
click at [976, 78] on button "Add Creators" at bounding box center [987, 73] width 107 height 23
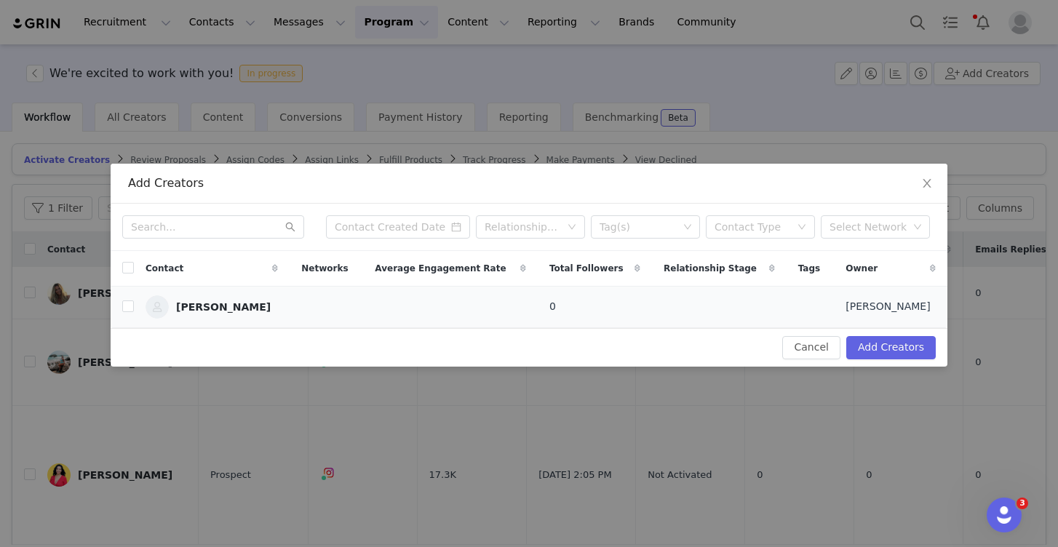
click at [134, 301] on td "[PERSON_NAME]" at bounding box center [212, 306] width 156 height 41
click at [128, 307] on input "checkbox" at bounding box center [128, 307] width 12 height 12
checkbox input "true"
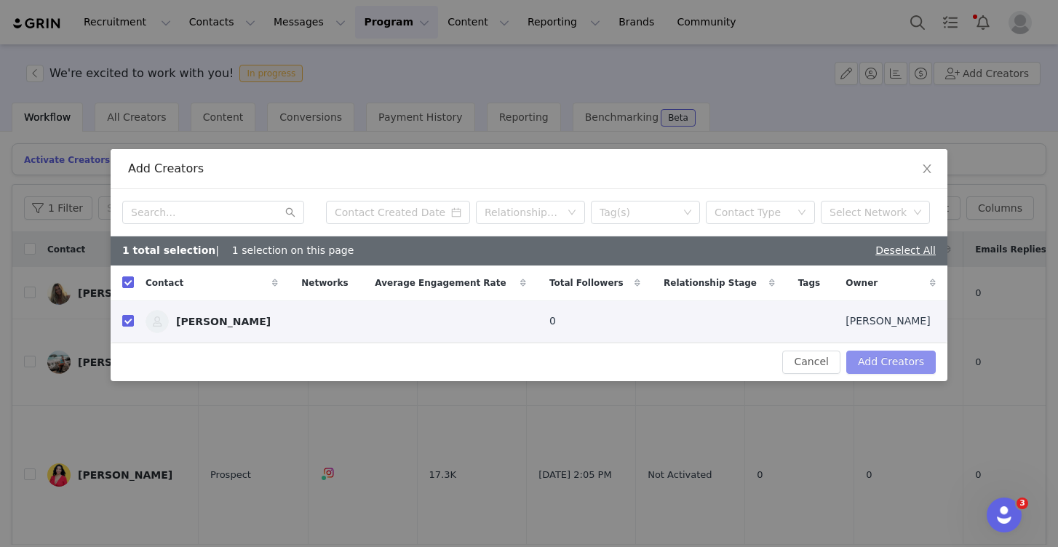
click at [891, 359] on button "Add Creators" at bounding box center [891, 362] width 90 height 23
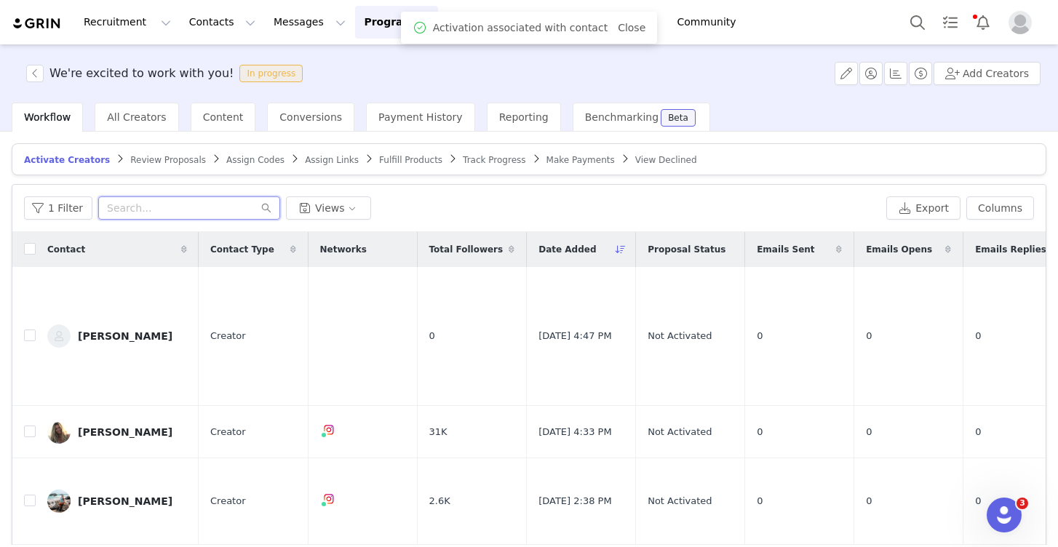
click at [183, 207] on input "text" at bounding box center [189, 207] width 182 height 23
click at [123, 311] on td "[PERSON_NAME]" at bounding box center [117, 336] width 163 height 139
click at [108, 330] on div "[PERSON_NAME]" at bounding box center [125, 336] width 95 height 12
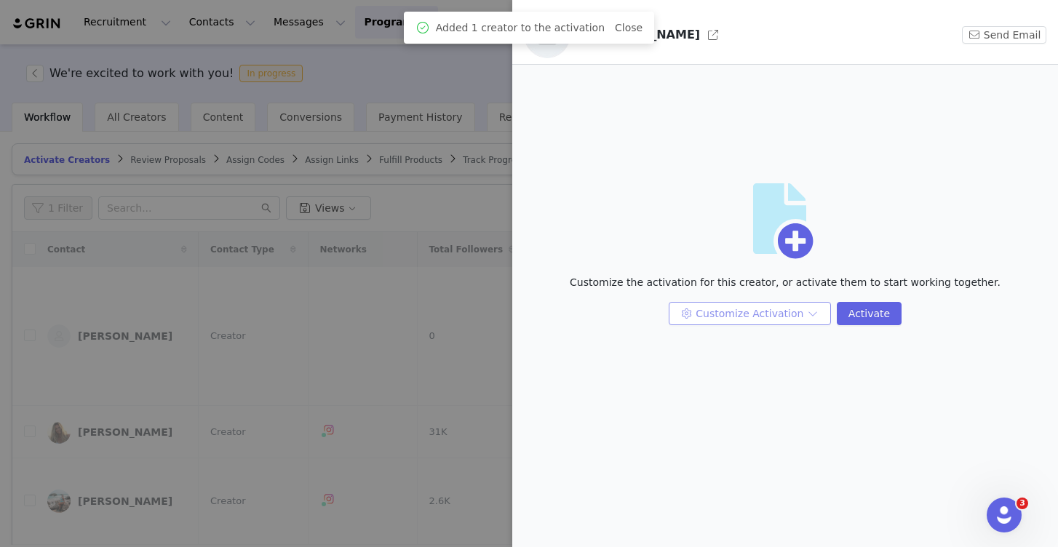
click at [766, 312] on button "Customize Activation" at bounding box center [750, 313] width 162 height 23
click at [766, 340] on li "Edit Available Tasks" at bounding box center [752, 342] width 154 height 23
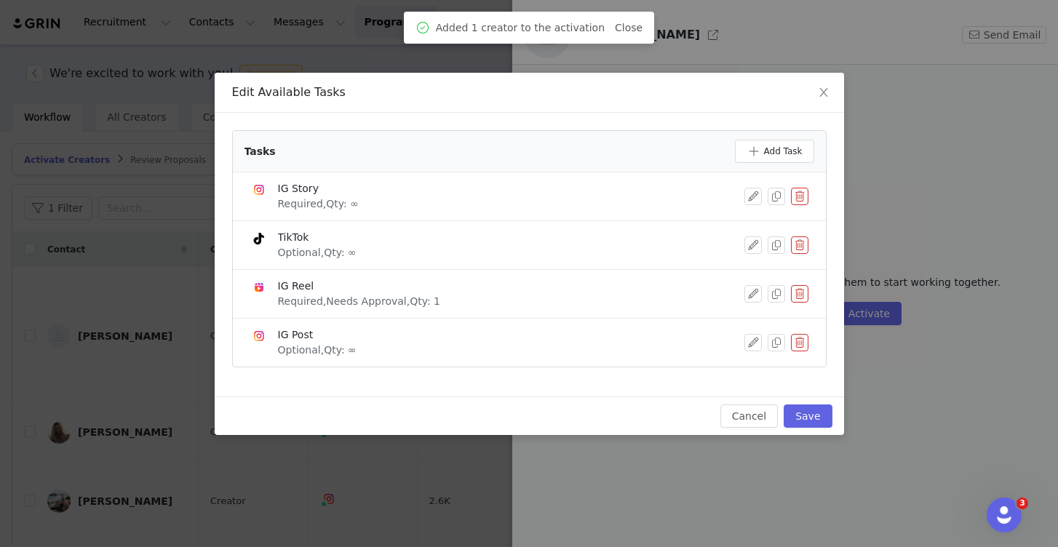
click at [805, 239] on button "button" at bounding box center [799, 244] width 17 height 17
drag, startPoint x: 766, startPoint y: 259, endPoint x: 788, endPoint y: 255, distance: 23.0
click at [791, 246] on button "Delete" at bounding box center [791, 246] width 0 height 0
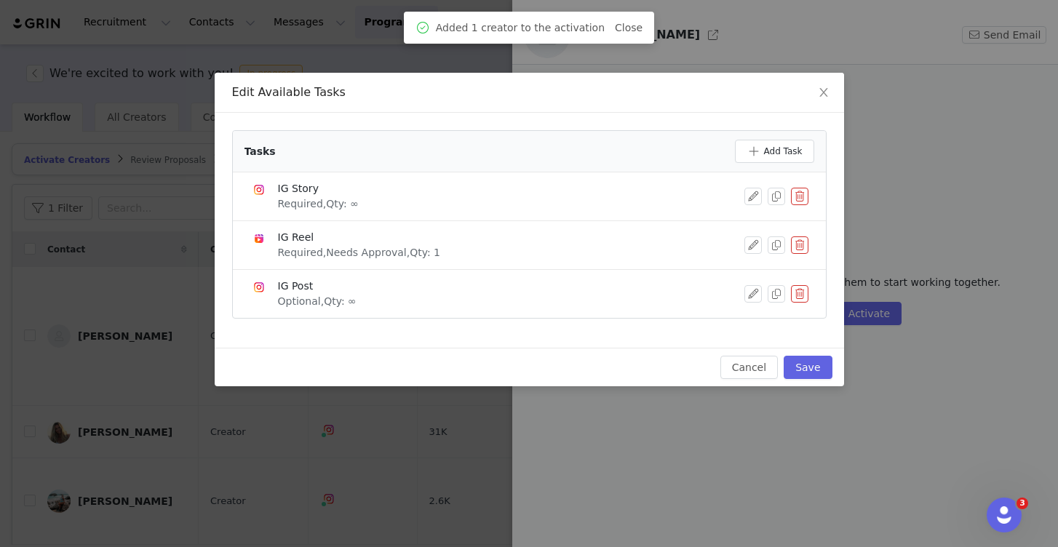
click at [793, 248] on button "button" at bounding box center [799, 244] width 17 height 17
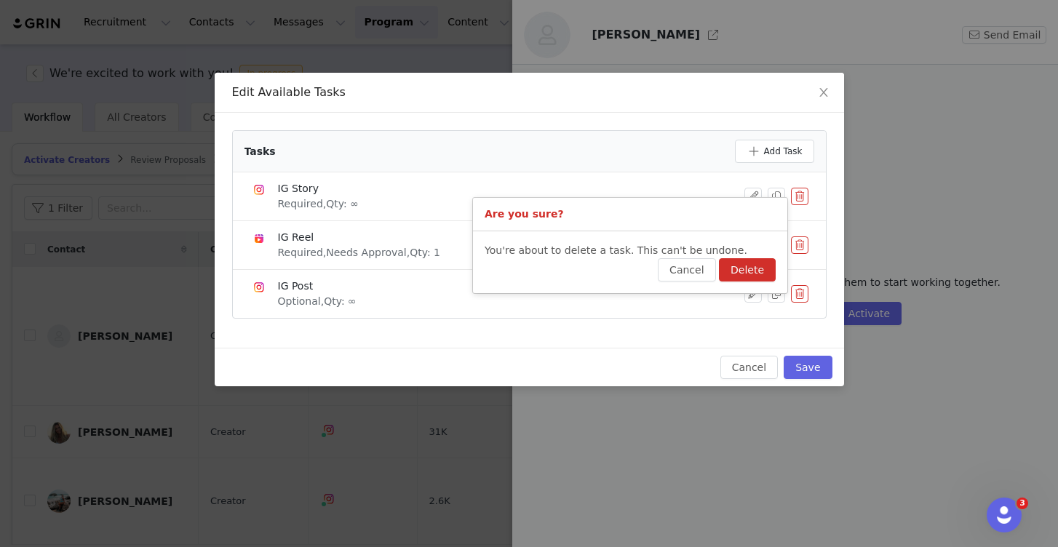
click at [760, 264] on button "Delete" at bounding box center [747, 269] width 57 height 23
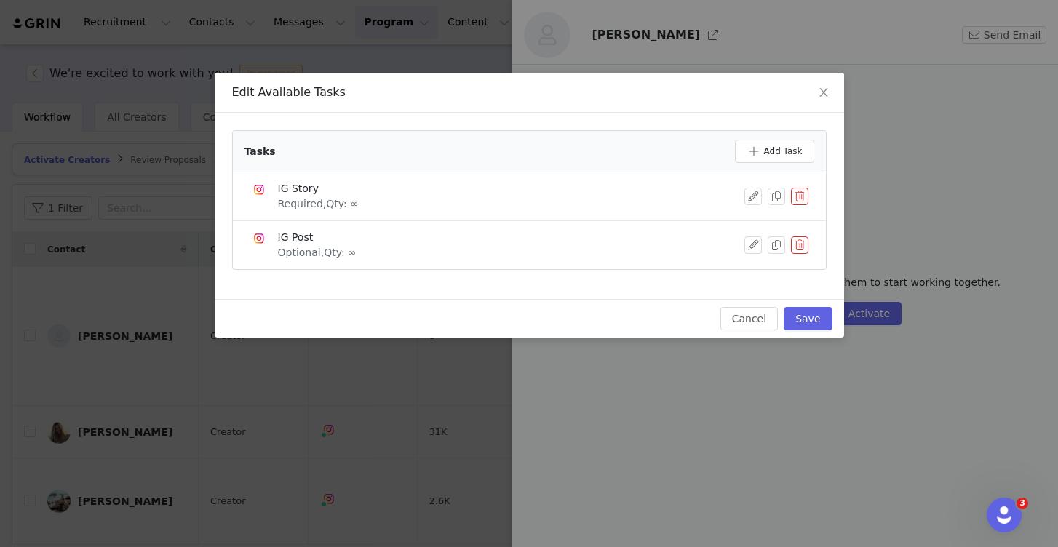
click at [806, 201] on button "button" at bounding box center [799, 196] width 17 height 17
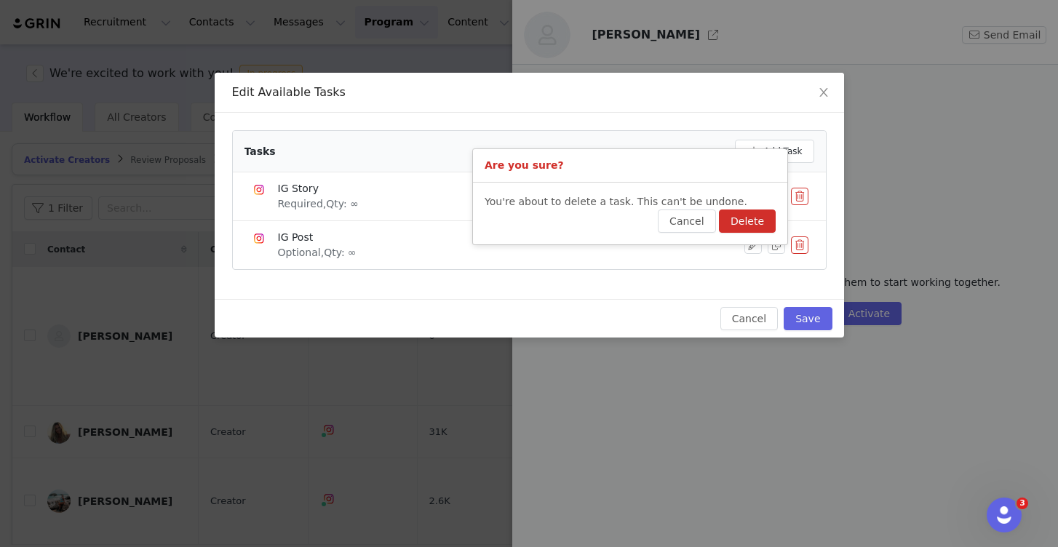
click at [758, 237] on div "You're about to delete a task. This can't be undone. Cancel Delete" at bounding box center [630, 214] width 314 height 62
click at [758, 229] on button "Delete" at bounding box center [747, 221] width 57 height 23
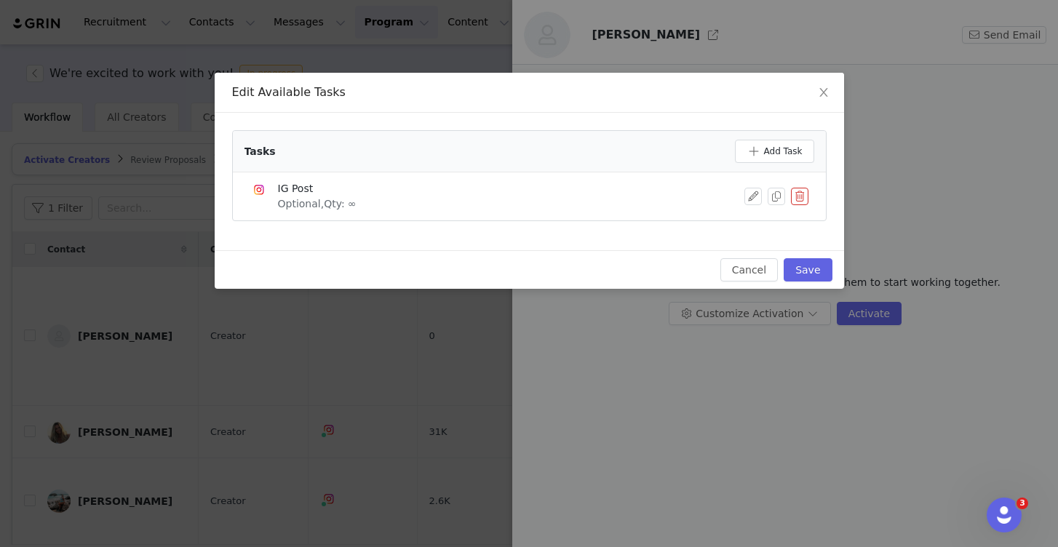
click at [796, 202] on button "button" at bounding box center [799, 196] width 17 height 17
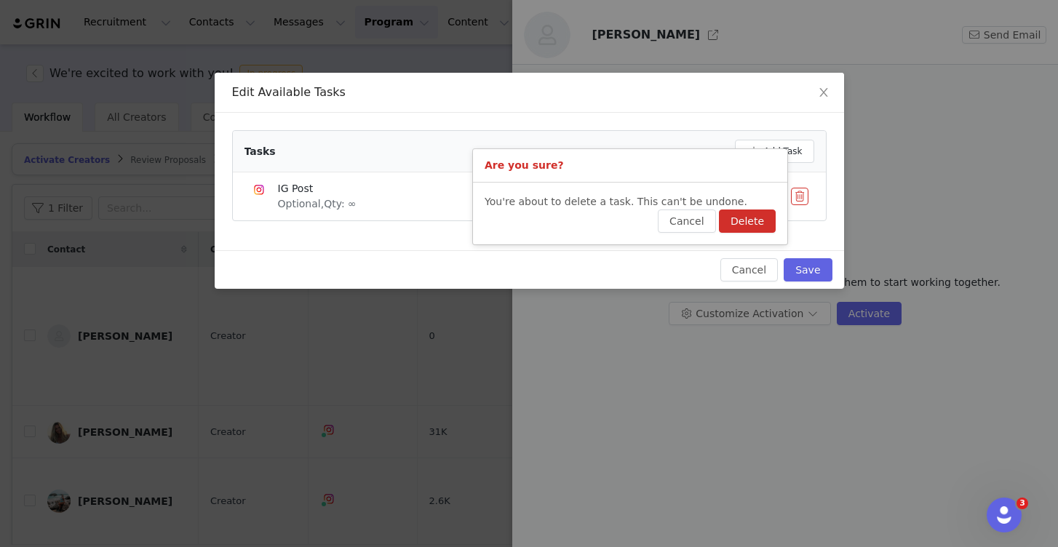
click at [754, 240] on div "You're about to delete a task. This can't be undone. Cancel Delete" at bounding box center [630, 214] width 314 height 62
click at [754, 231] on button "Delete" at bounding box center [747, 221] width 57 height 23
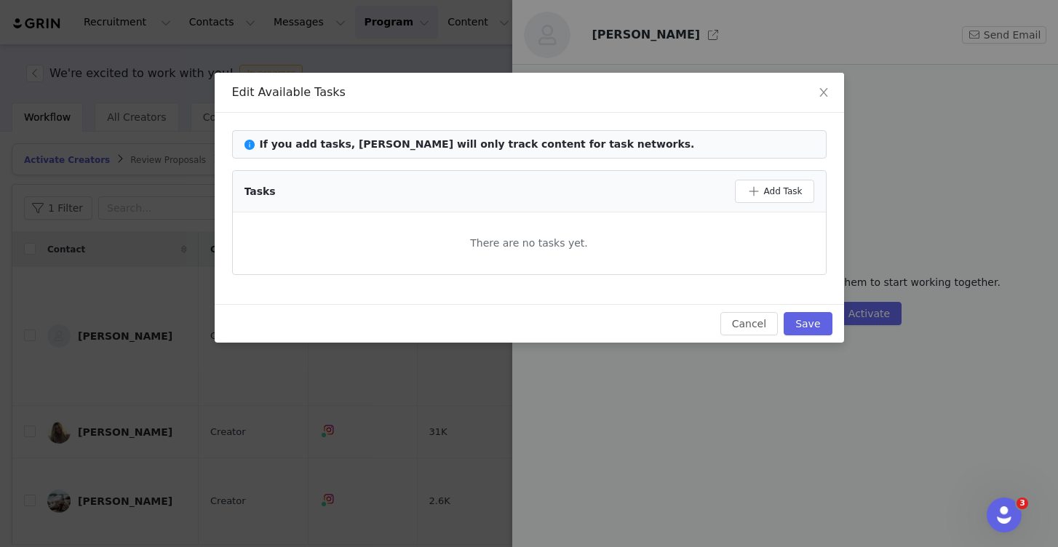
click at [787, 179] on div "Tasks Add Task" at bounding box center [529, 191] width 593 height 41
click at [781, 191] on button "Add Task" at bounding box center [774, 191] width 79 height 23
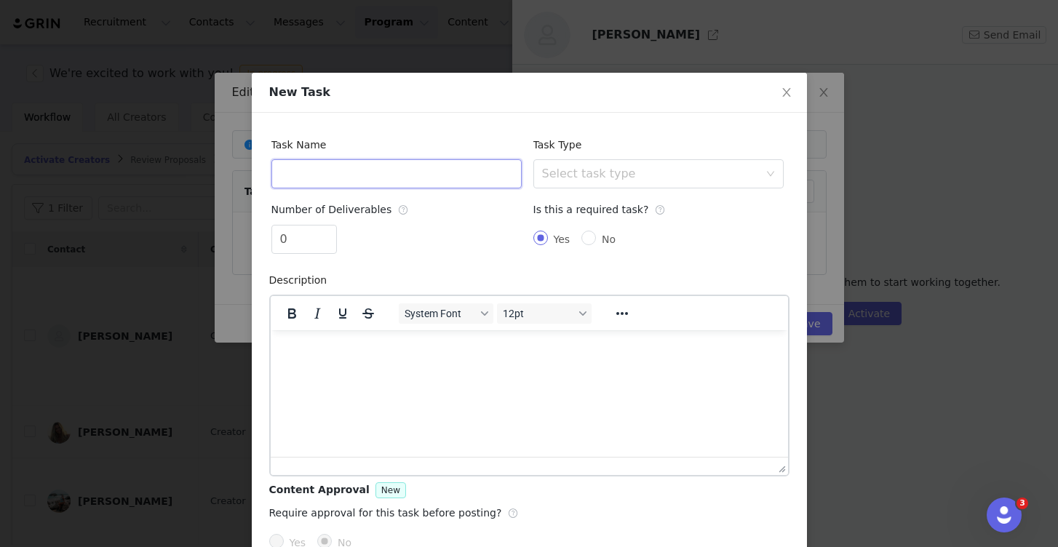
click at [367, 162] on input "text" at bounding box center [396, 173] width 250 height 29
type input "UGC Video"
click at [560, 183] on div "Select task type" at bounding box center [653, 174] width 223 height 28
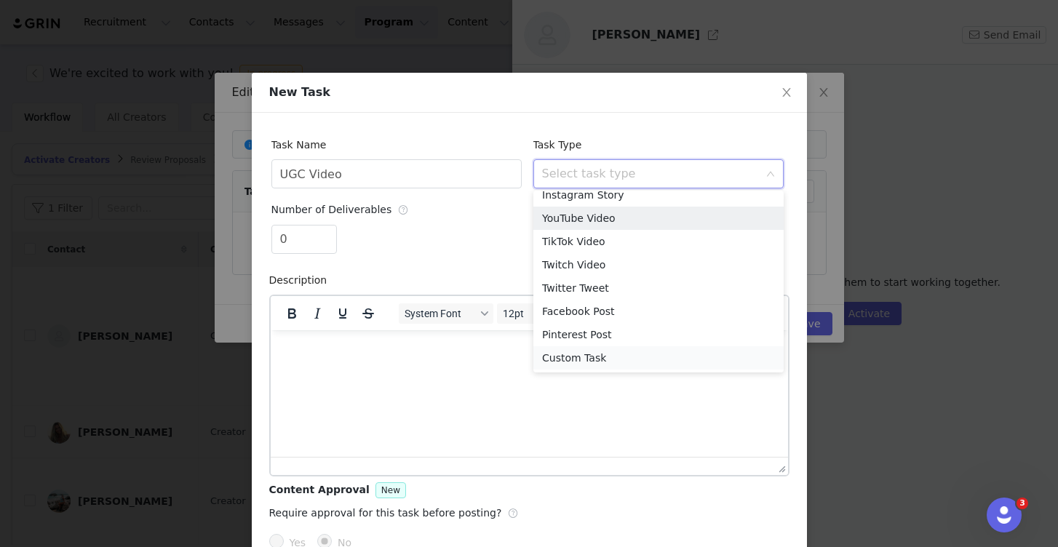
scroll to position [57, 0]
click at [581, 363] on li "Custom Task" at bounding box center [658, 357] width 250 height 23
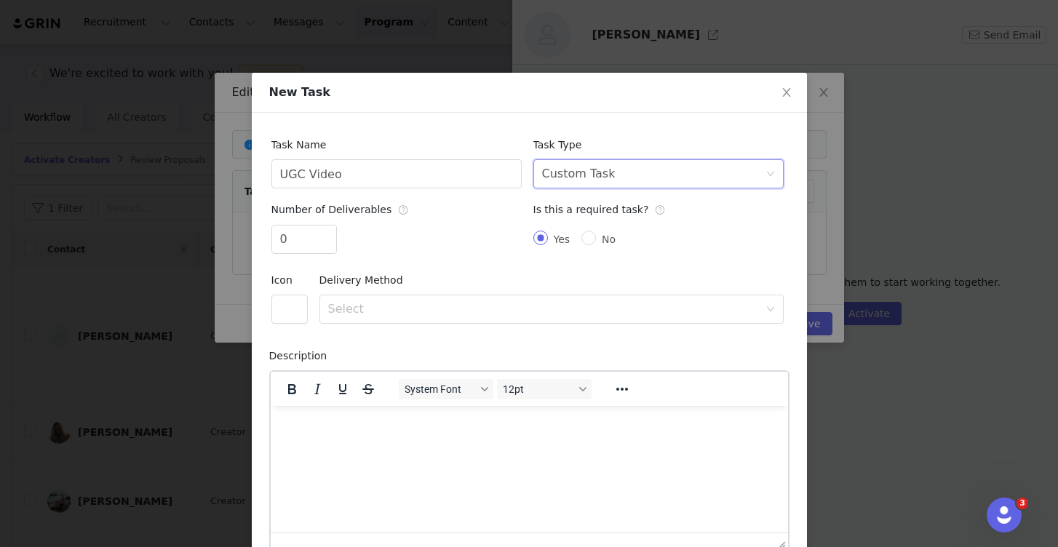
scroll to position [0, 0]
type input "1"
click at [324, 234] on span "Increase Value" at bounding box center [328, 234] width 15 height 17
click at [379, 309] on div "Select" at bounding box center [543, 309] width 431 height 15
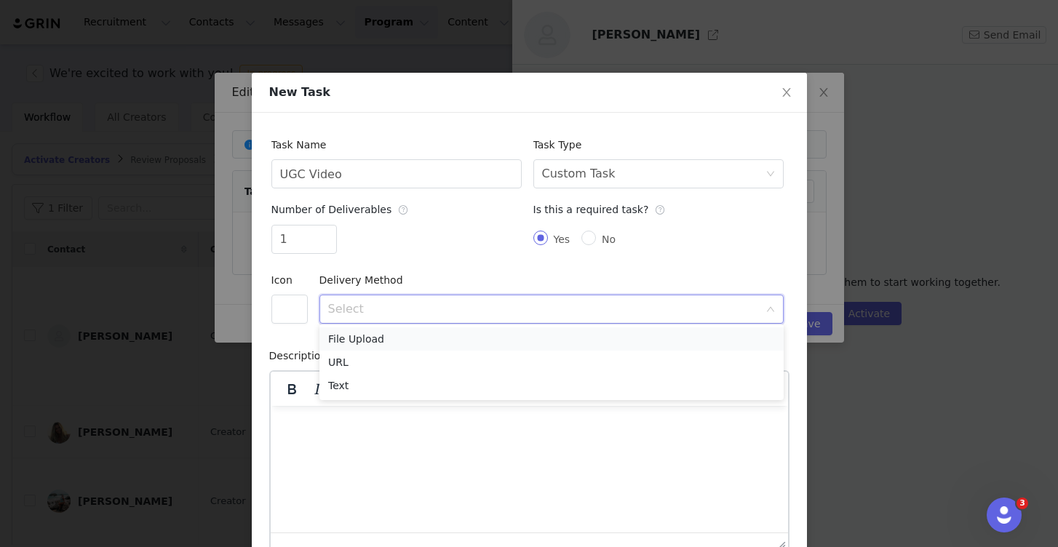
click at [386, 331] on li "File Upload" at bounding box center [551, 338] width 464 height 23
click at [443, 240] on div "1" at bounding box center [396, 242] width 250 height 35
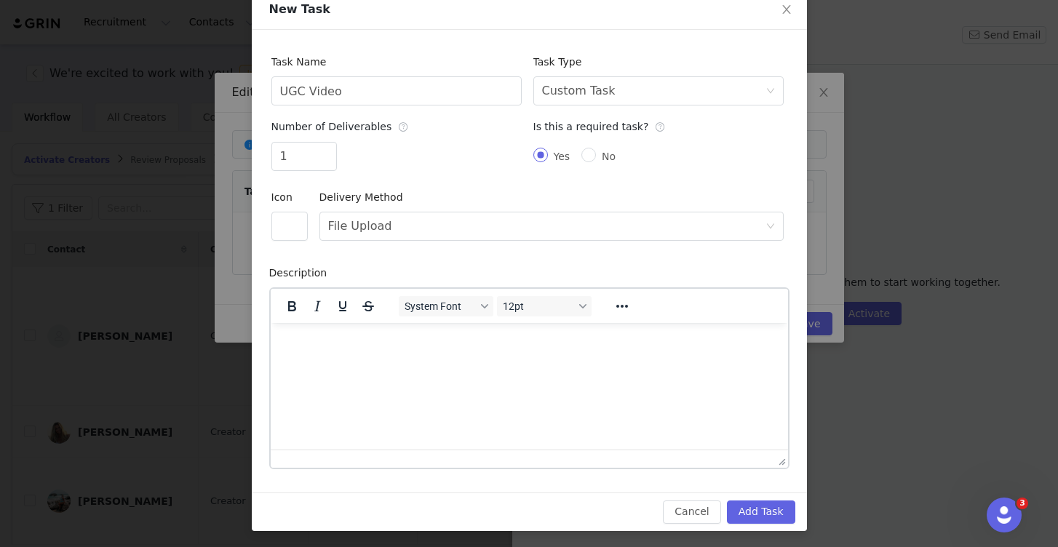
scroll to position [82, 0]
click at [760, 504] on button "Add Task" at bounding box center [761, 512] width 68 height 23
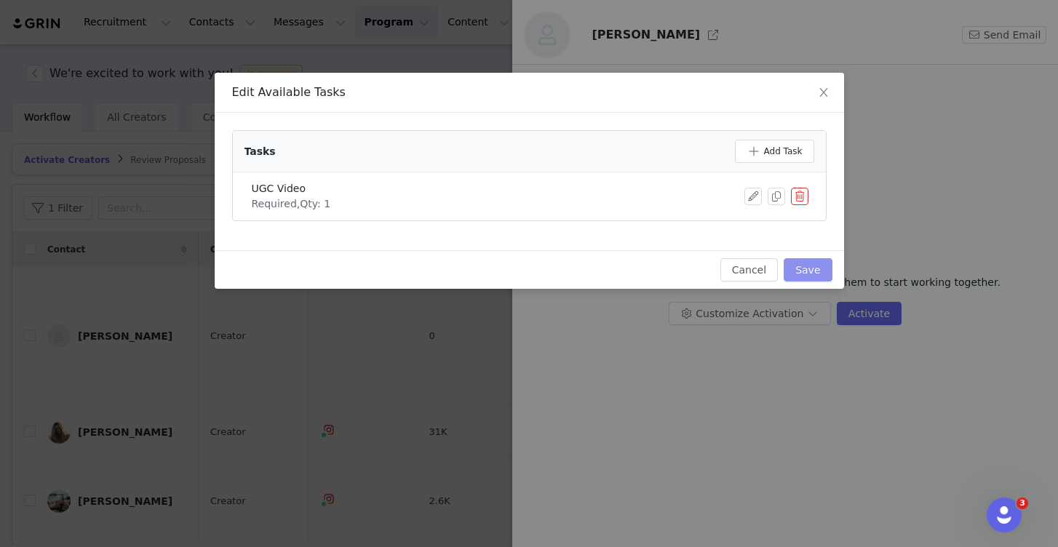
click at [814, 266] on button "Save" at bounding box center [808, 269] width 48 height 23
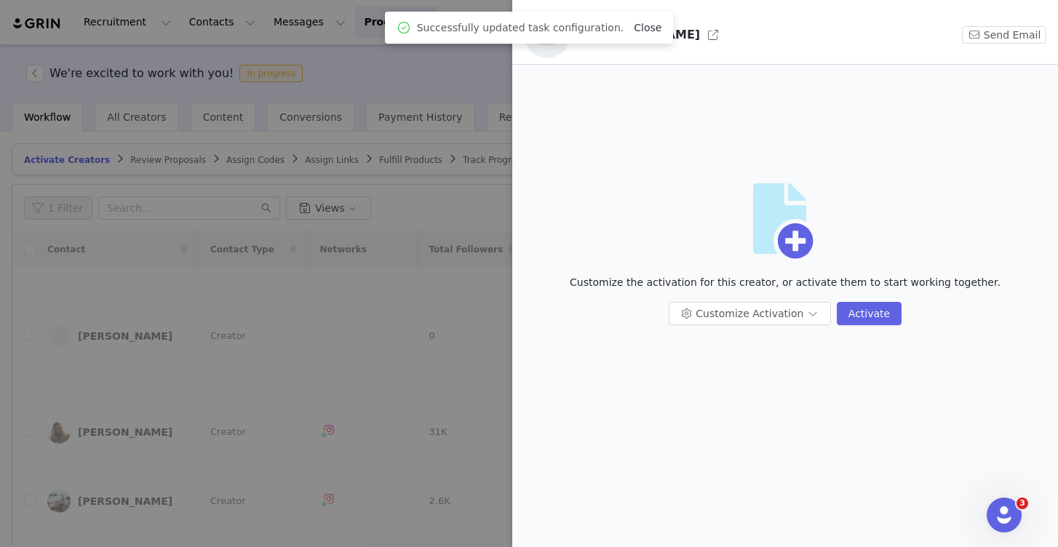
click at [653, 28] on link "Close" at bounding box center [648, 28] width 28 height 12
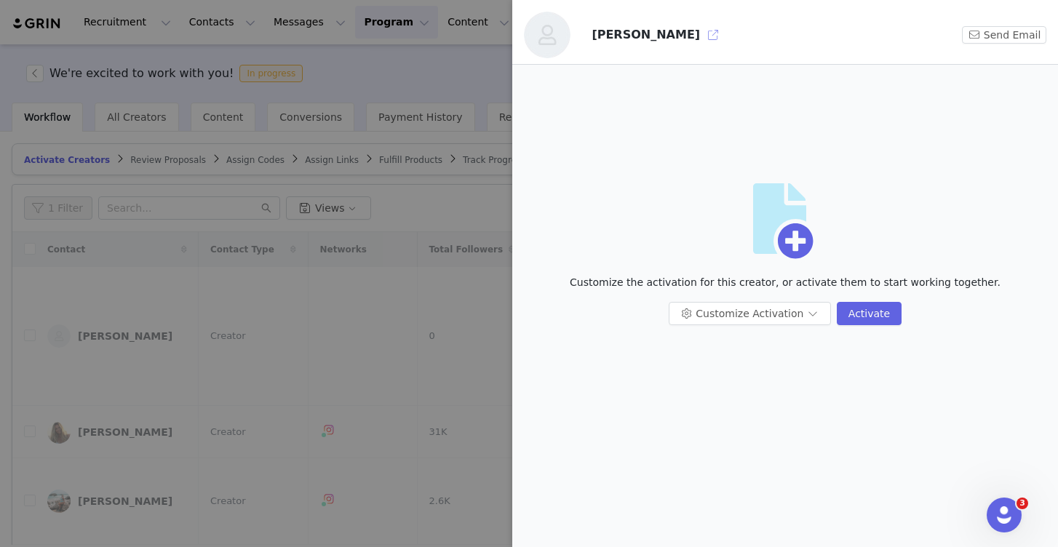
click at [701, 28] on button "button" at bounding box center [712, 34] width 23 height 23
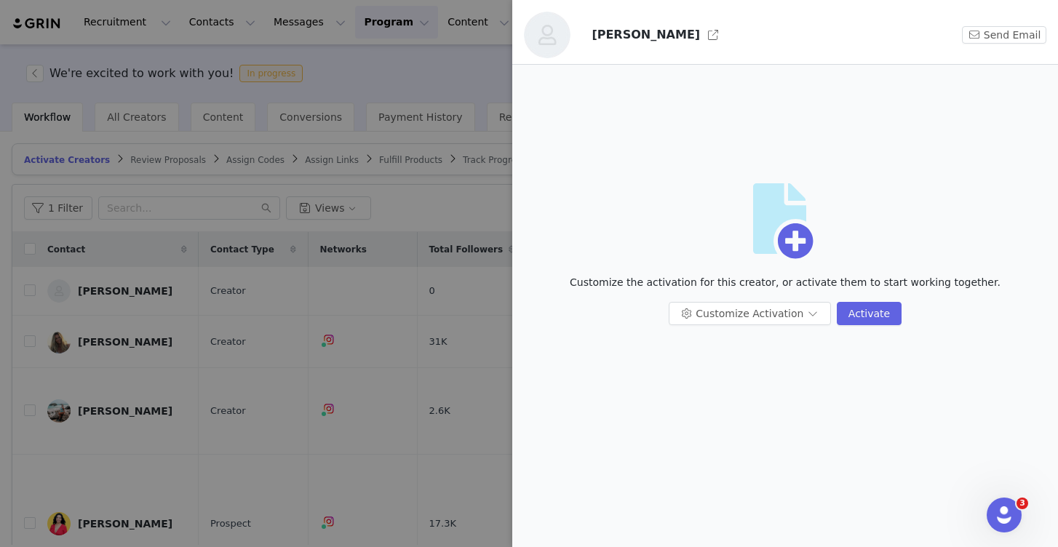
click at [336, 196] on div at bounding box center [529, 273] width 1058 height 547
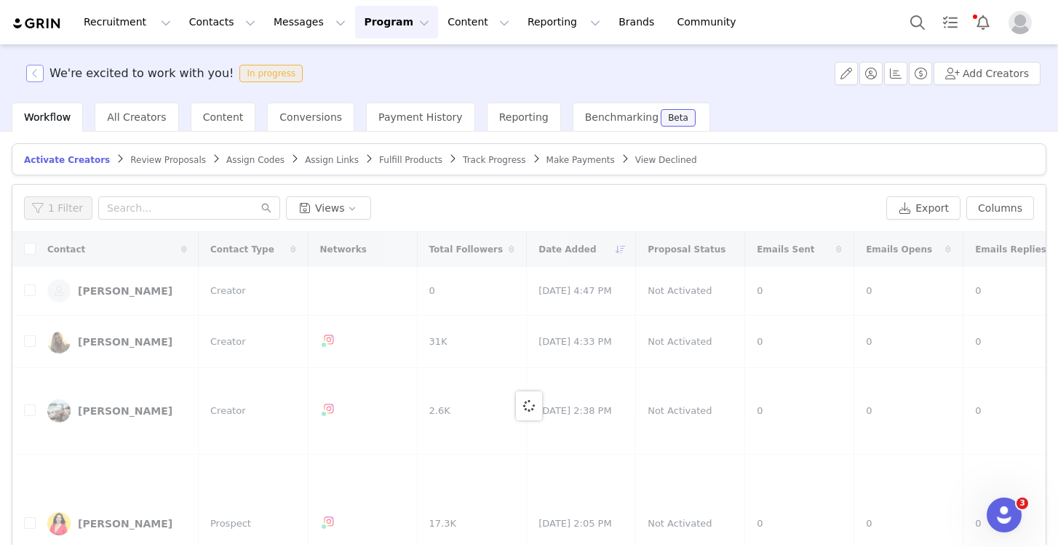
click at [39, 75] on button "button" at bounding box center [34, 73] width 17 height 17
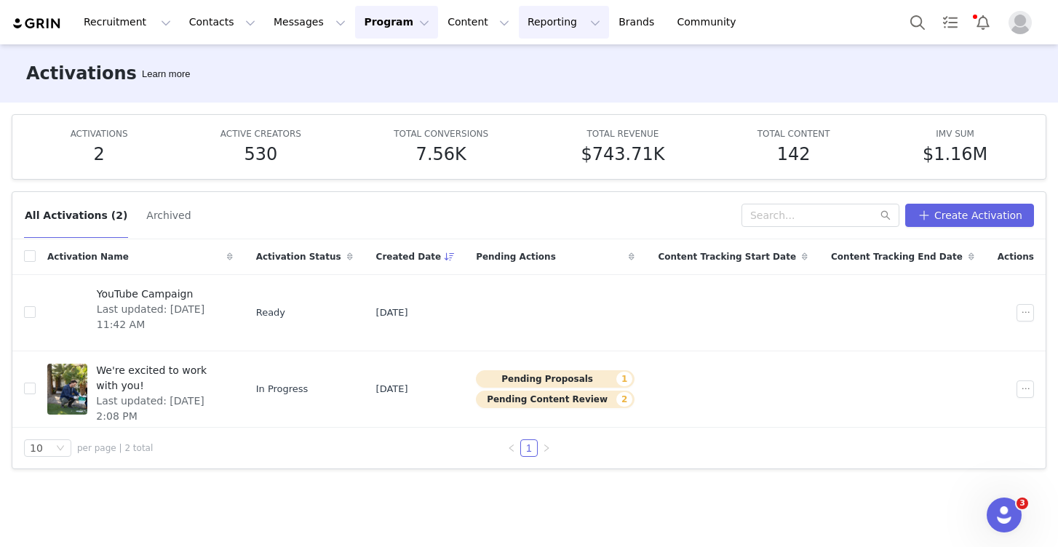
click at [519, 18] on button "Reporting Reporting" at bounding box center [564, 22] width 90 height 33
click at [519, 73] on link "Dashboard" at bounding box center [539, 64] width 115 height 27
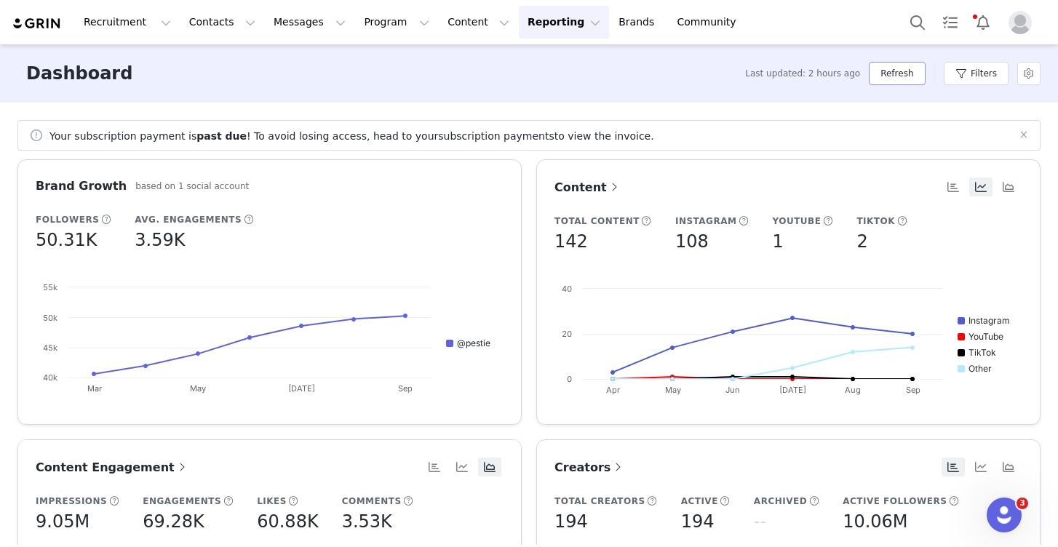
click at [913, 76] on button "Refresh" at bounding box center [897, 73] width 56 height 23
click at [373, 27] on button "Program Program" at bounding box center [396, 22] width 83 height 33
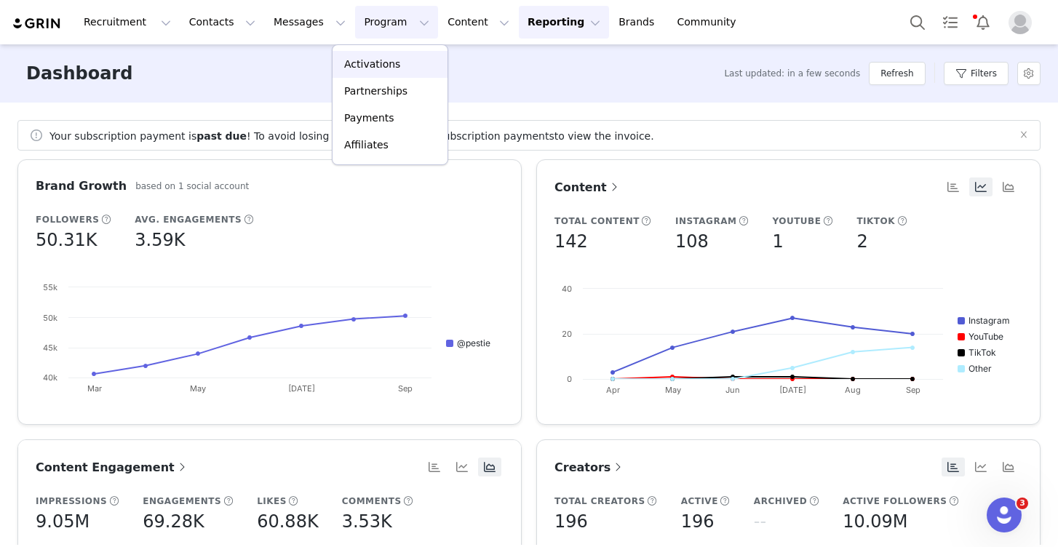
click at [373, 76] on link "Activations" at bounding box center [390, 64] width 115 height 27
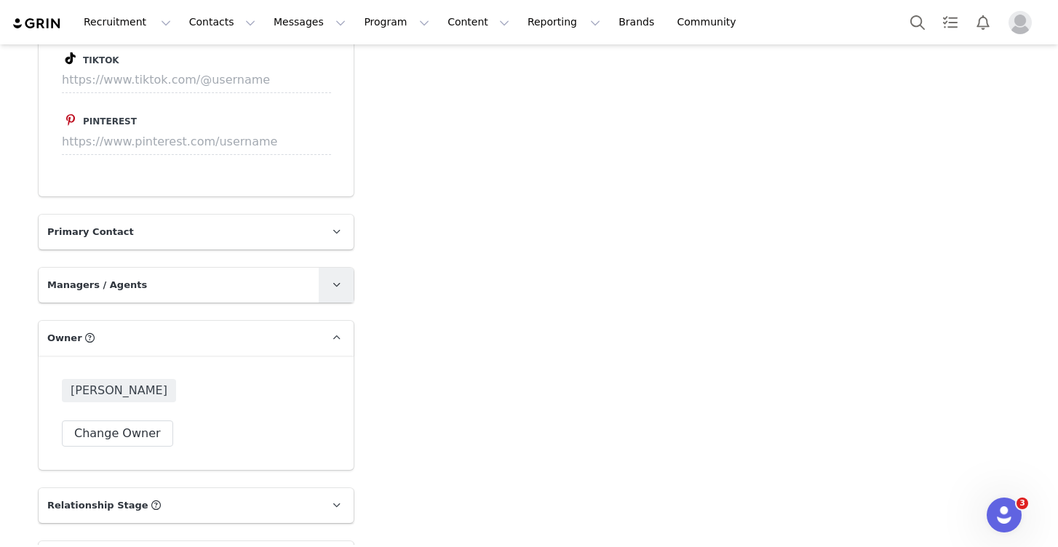
scroll to position [2102, 0]
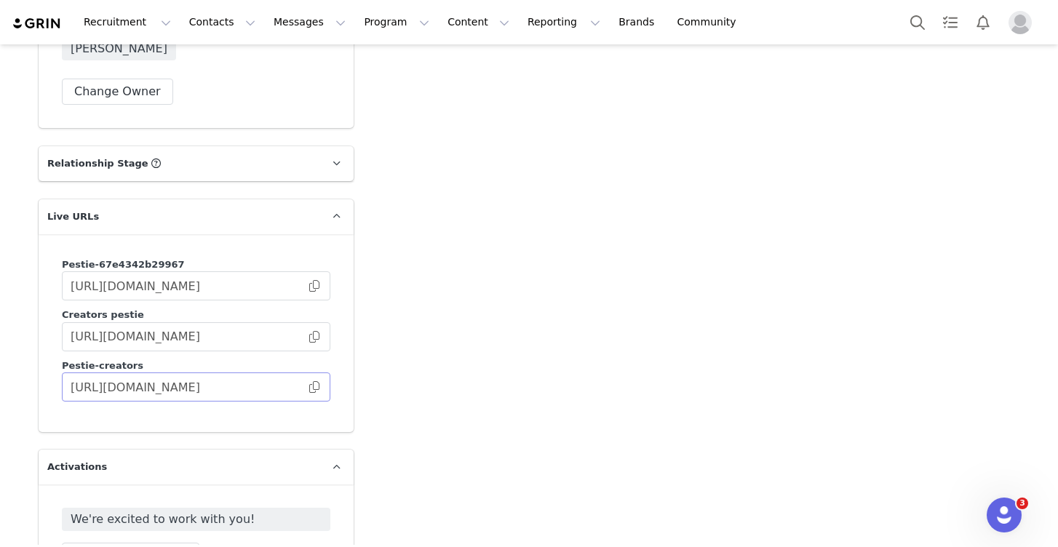
click at [318, 387] on span at bounding box center [314, 387] width 15 height 0
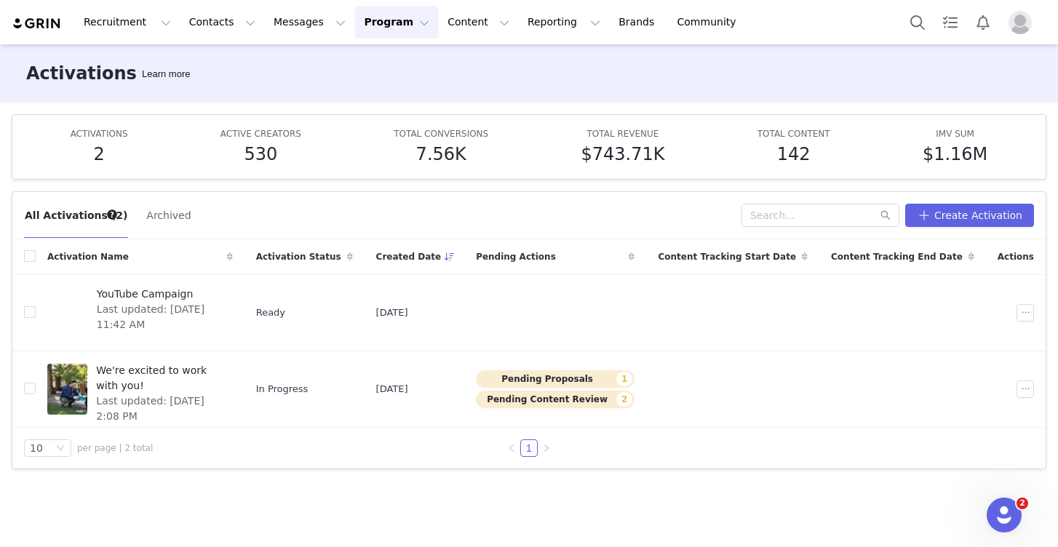
click at [1026, 83] on div "Activations Learn more" at bounding box center [529, 73] width 1058 height 58
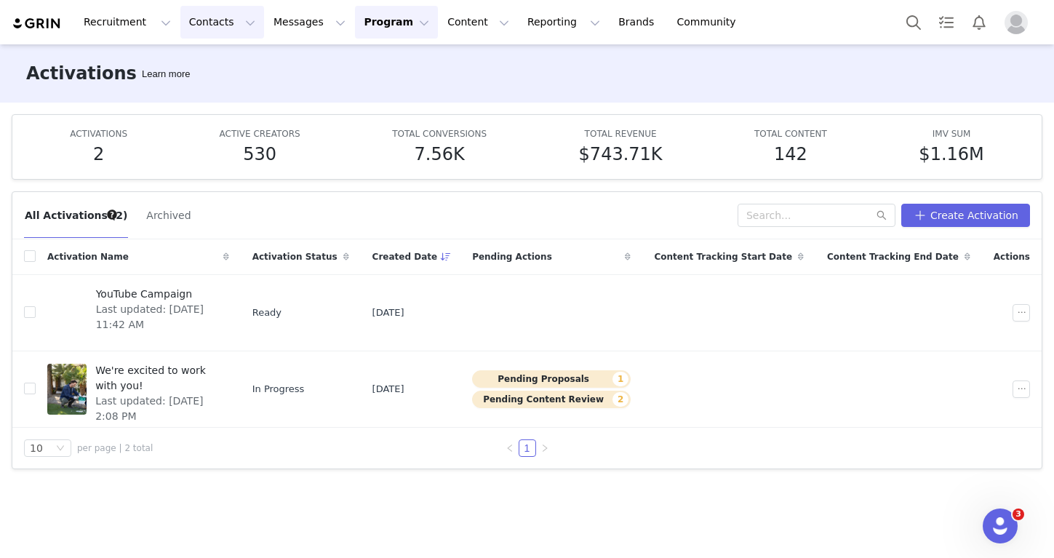
click at [246, 22] on button "Contacts Contacts" at bounding box center [222, 22] width 84 height 33
click at [376, 32] on button "Program Program" at bounding box center [396, 22] width 83 height 33
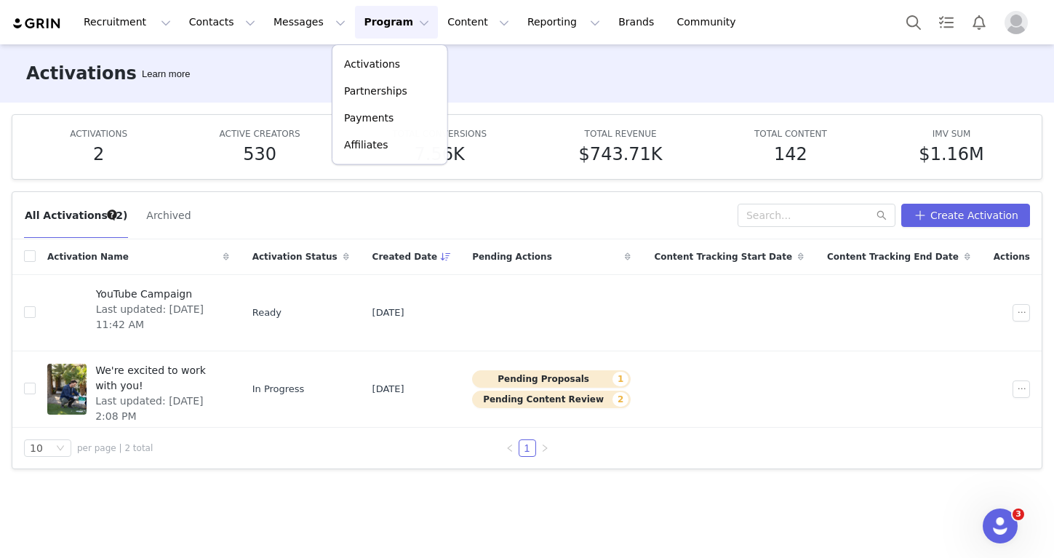
click at [376, 50] on div "Activations Partnerships Payments Affiliates" at bounding box center [390, 104] width 116 height 120
click at [376, 60] on p "Activations" at bounding box center [372, 64] width 56 height 15
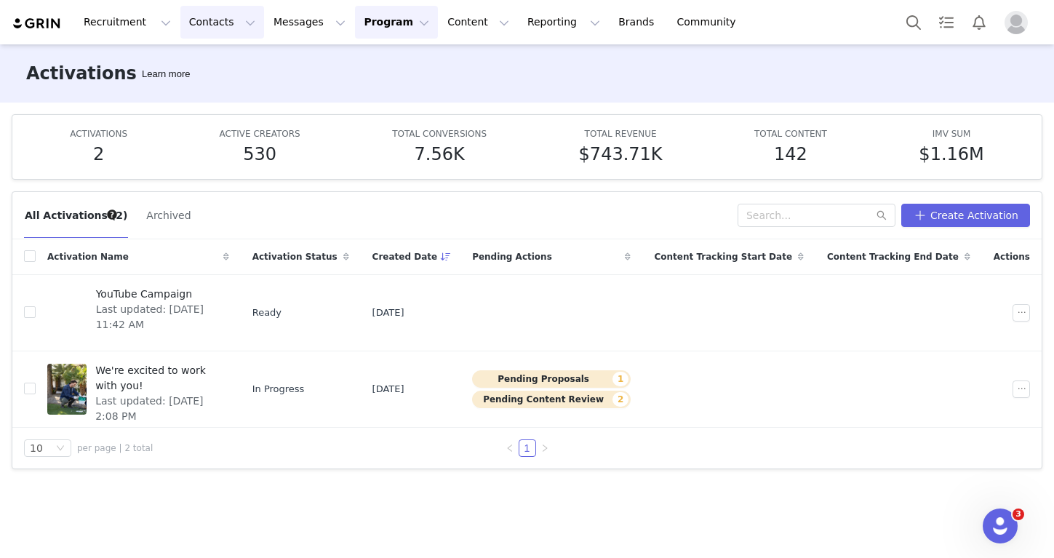
click at [199, 15] on button "Contacts Contacts" at bounding box center [222, 22] width 84 height 33
click at [212, 58] on p "Creators" at bounding box center [204, 64] width 44 height 15
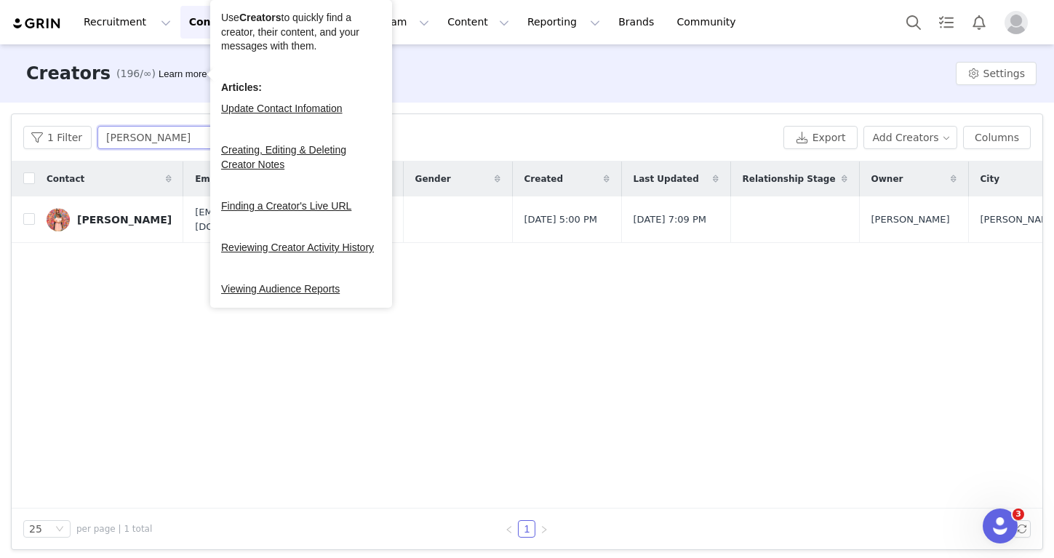
click at [176, 136] on input "shelly" at bounding box center [189, 137] width 182 height 23
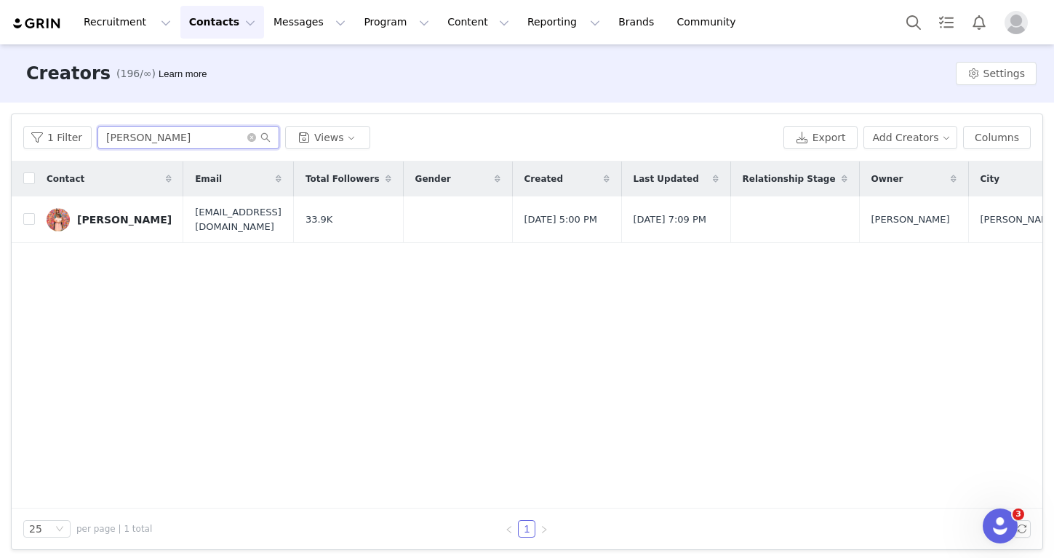
click at [176, 136] on input "shelly" at bounding box center [189, 137] width 182 height 23
type input "randi"
click at [114, 218] on div "Randi Mellies" at bounding box center [124, 220] width 95 height 12
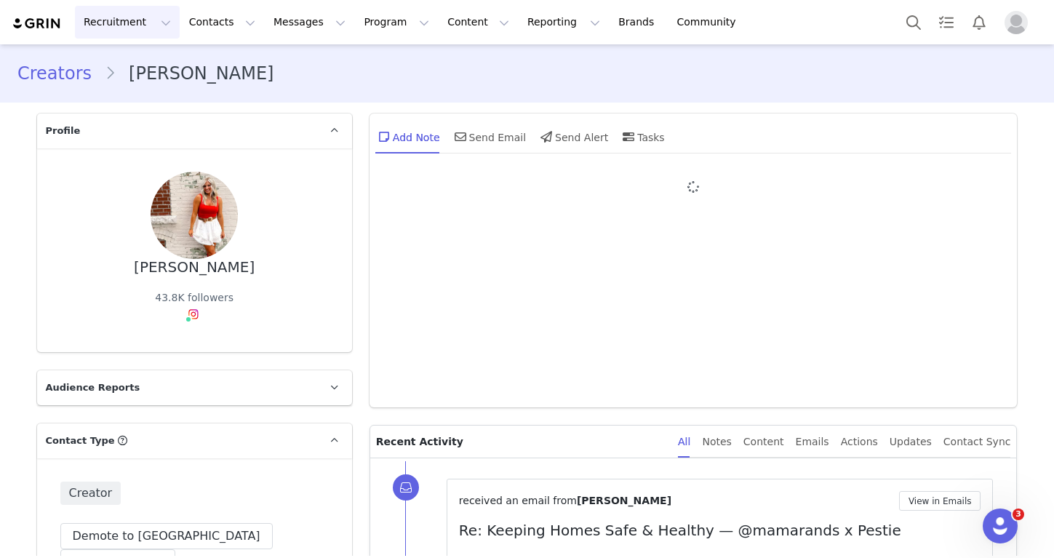
type input "+1 ([GEOGRAPHIC_DATA])"
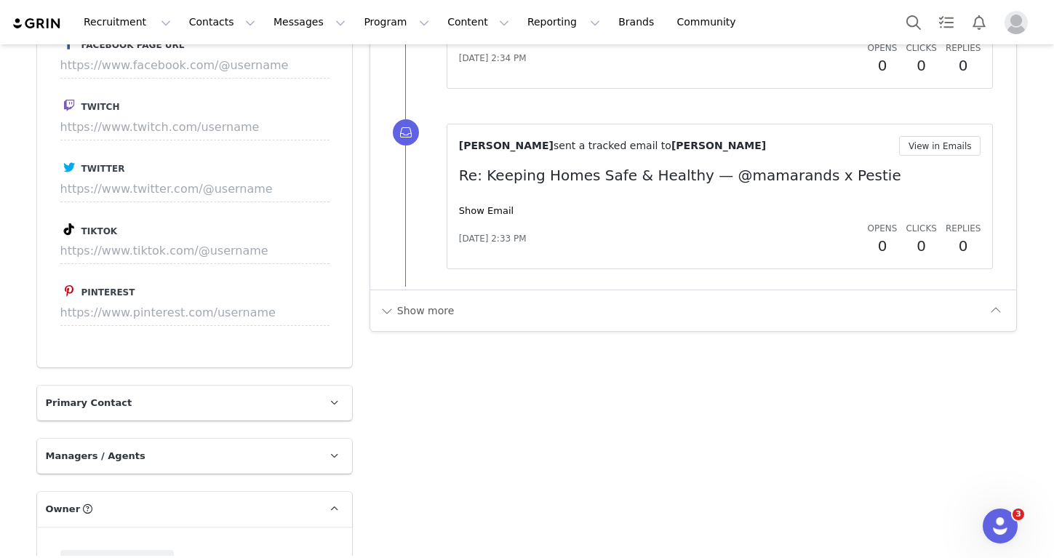
scroll to position [2340, 0]
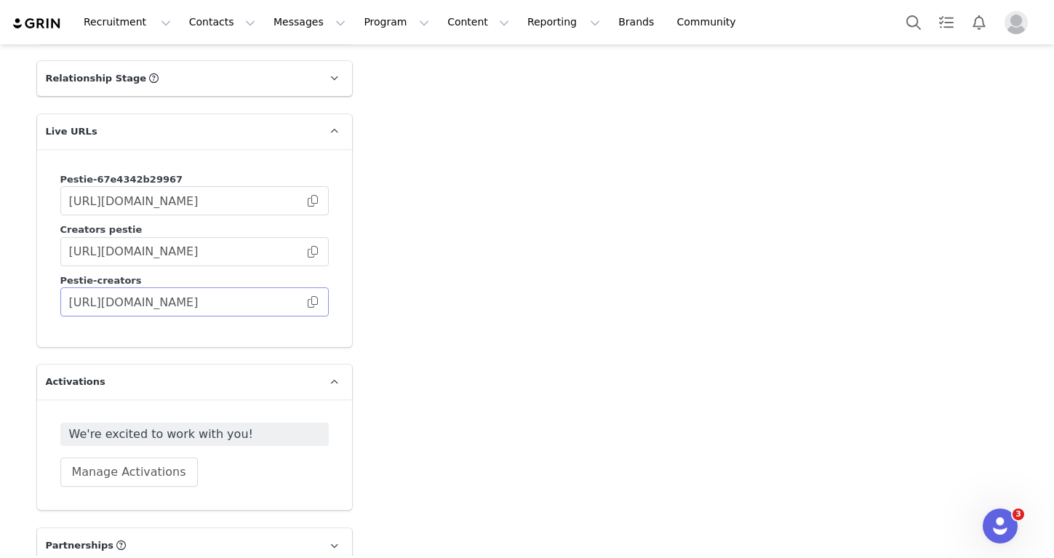
click at [317, 302] on span at bounding box center [313, 302] width 15 height 0
click at [309, 29] on button "Messages Messages" at bounding box center [310, 22] width 90 height 33
click at [355, 27] on button "Program Program" at bounding box center [396, 22] width 83 height 33
click at [347, 55] on link "Activations" at bounding box center [389, 64] width 112 height 26
